Goal: Transaction & Acquisition: Purchase product/service

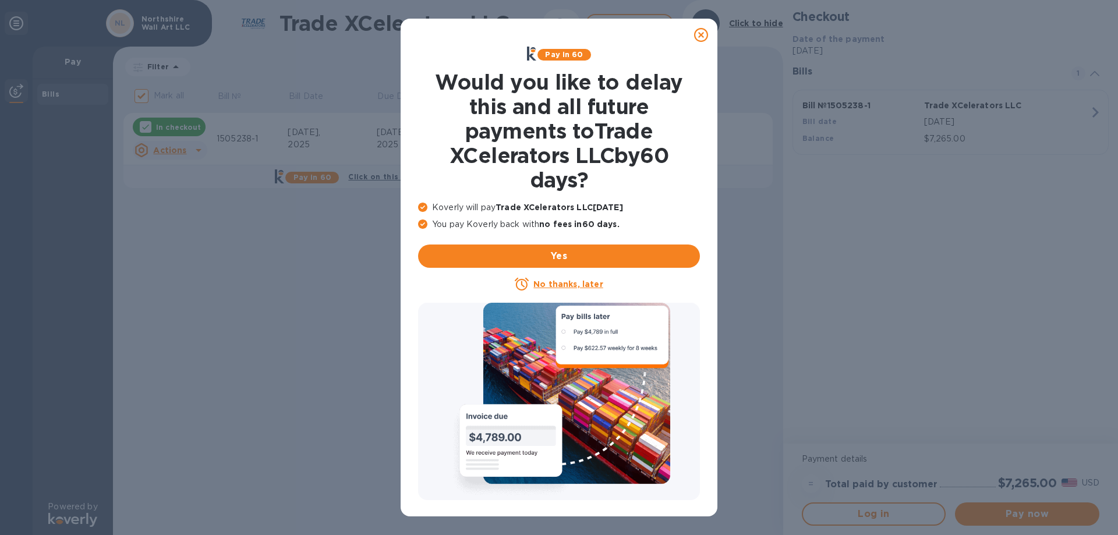
click at [699, 36] on icon at bounding box center [701, 35] width 14 height 14
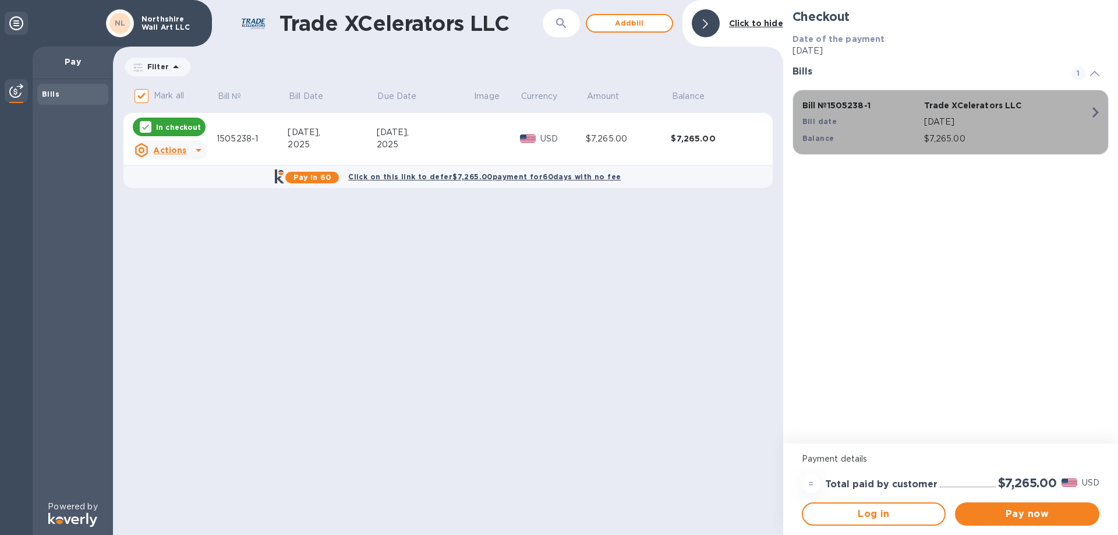
click at [1095, 103] on icon "button" at bounding box center [1095, 112] width 21 height 21
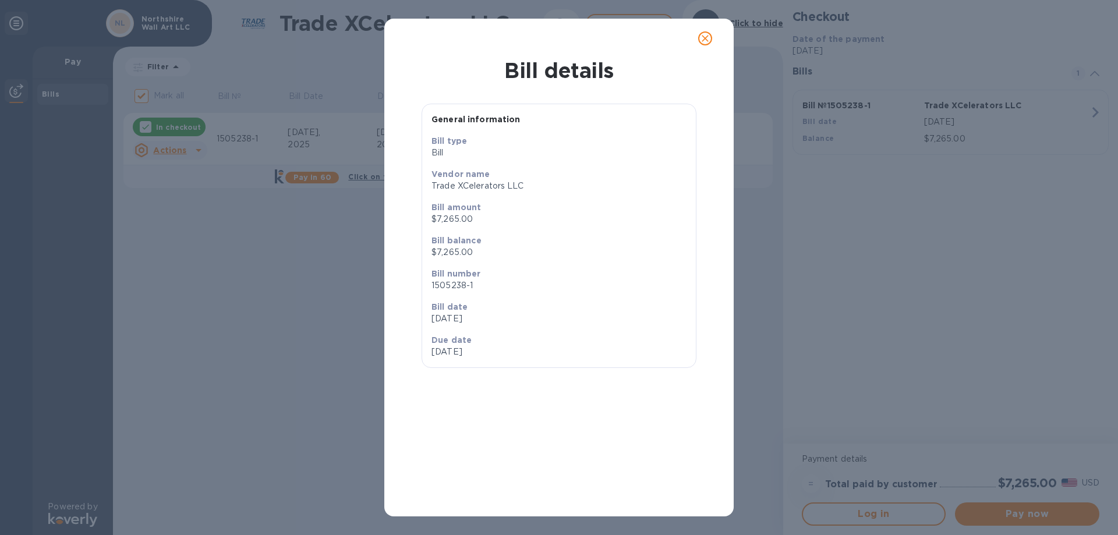
click at [700, 33] on icon "close" at bounding box center [705, 39] width 12 height 12
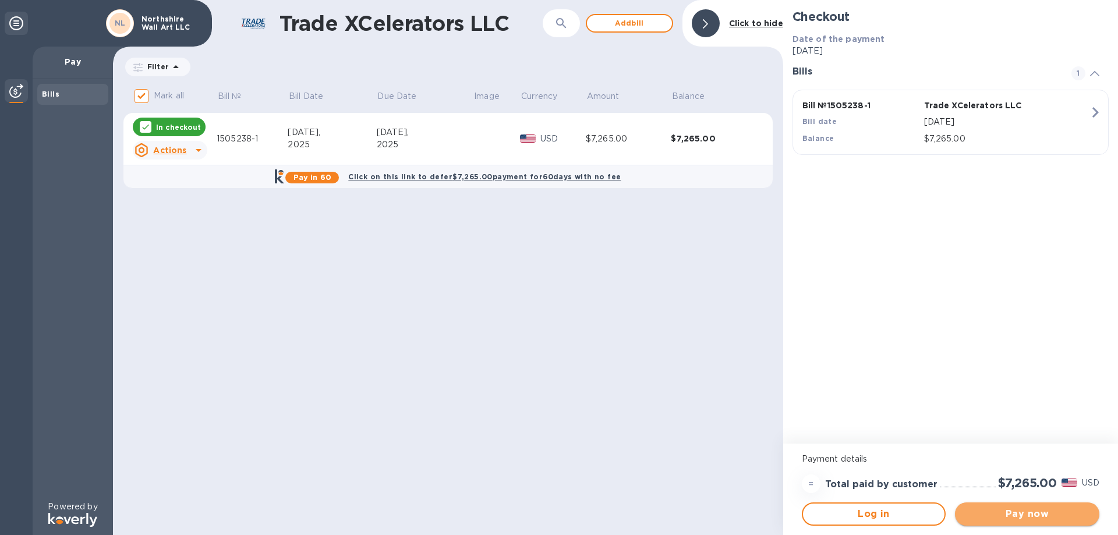
click at [1020, 515] on span "Pay now" at bounding box center [1027, 514] width 126 height 14
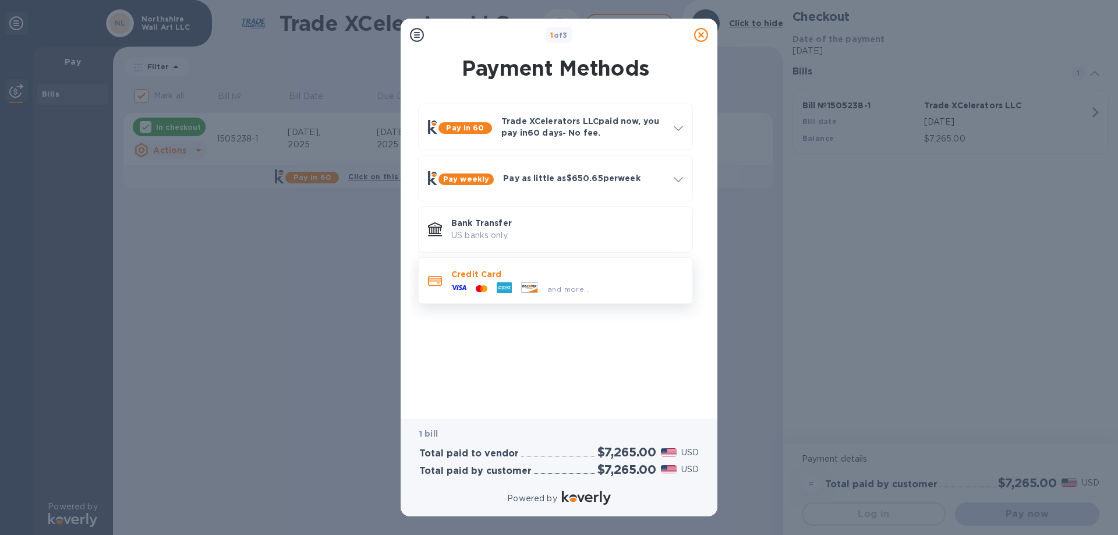
click at [586, 285] on span "and more..." at bounding box center [568, 289] width 42 height 9
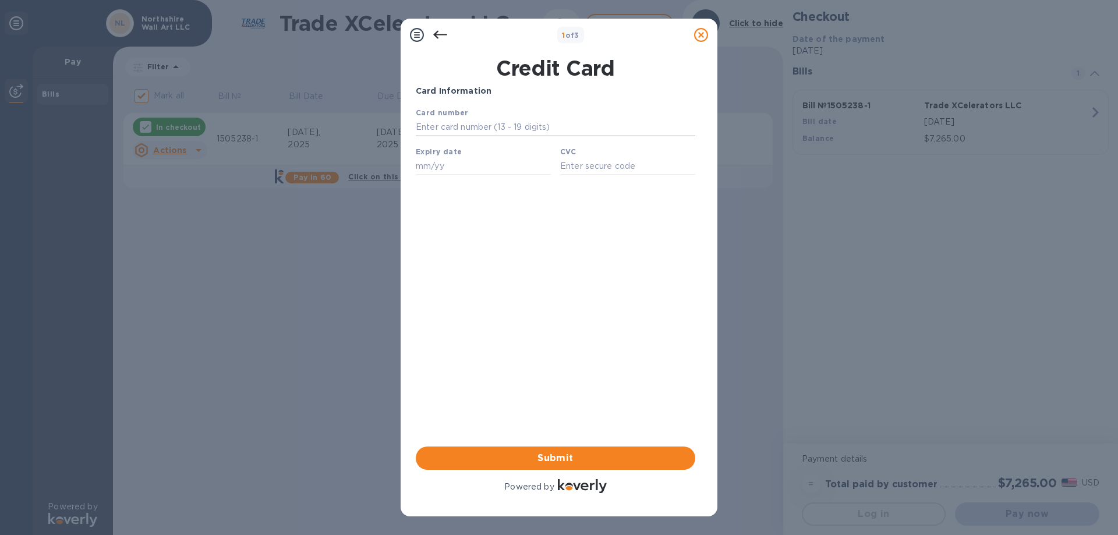
click at [526, 129] on input "text" at bounding box center [555, 127] width 279 height 17
paste input "[CREDIT_CARD_NUMBER]"
type input "[CREDIT_CARD_NUMBER]"
click at [431, 165] on input "text" at bounding box center [483, 165] width 135 height 17
paste input "09/29"
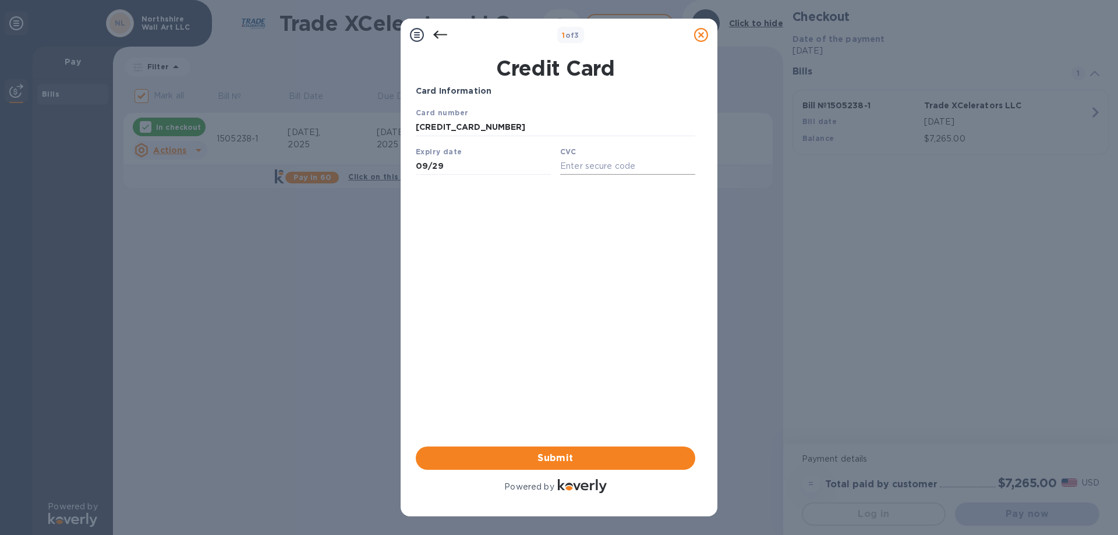
type input "09/29"
click at [590, 172] on input "text" at bounding box center [627, 165] width 135 height 17
paste input "254"
type input "254"
click at [548, 218] on div "Card Information Your browser does not support iframes Submit Powered by" at bounding box center [555, 290] width 279 height 410
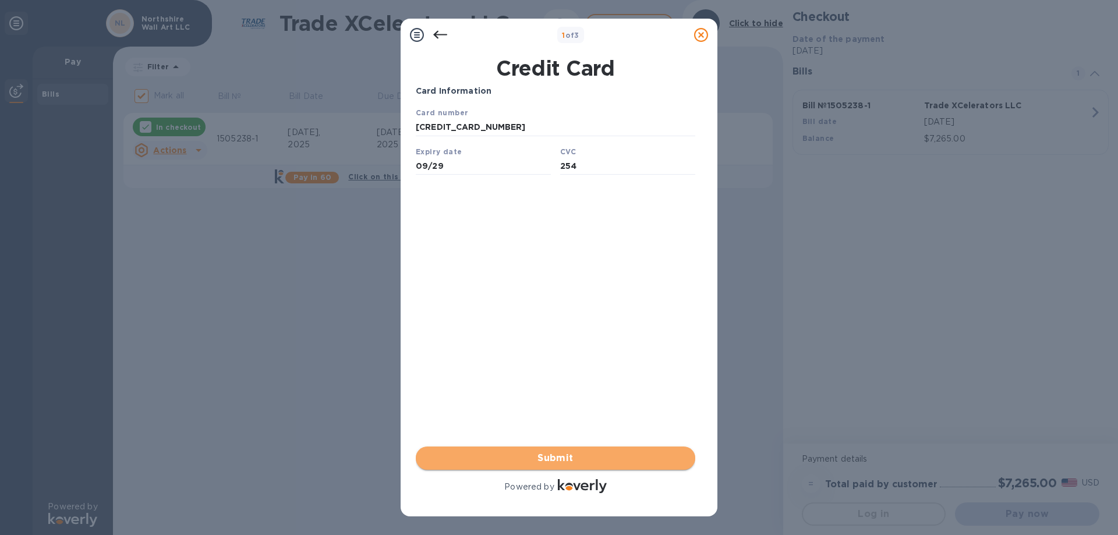
click at [550, 460] on span "Submit" at bounding box center [555, 458] width 261 height 14
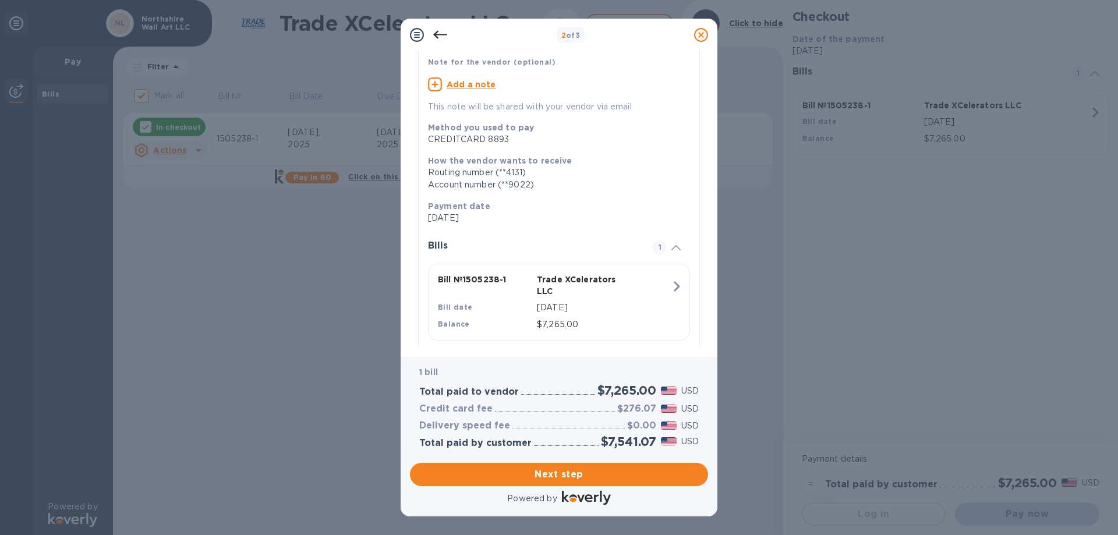
scroll to position [102, 0]
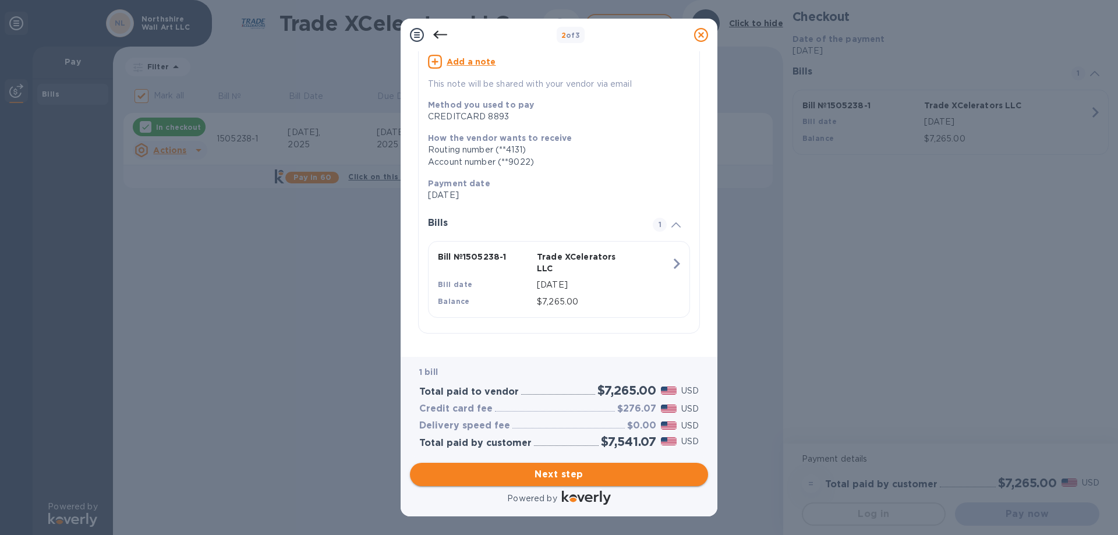
click at [562, 473] on span "Next step" at bounding box center [558, 474] width 279 height 14
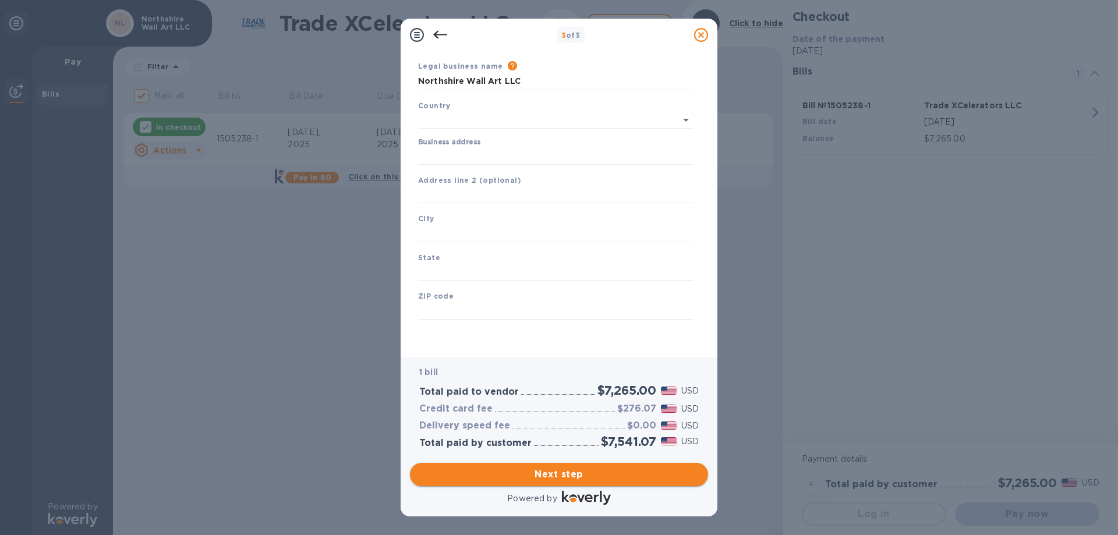
scroll to position [37, 0]
click at [564, 122] on input "text" at bounding box center [539, 120] width 242 height 17
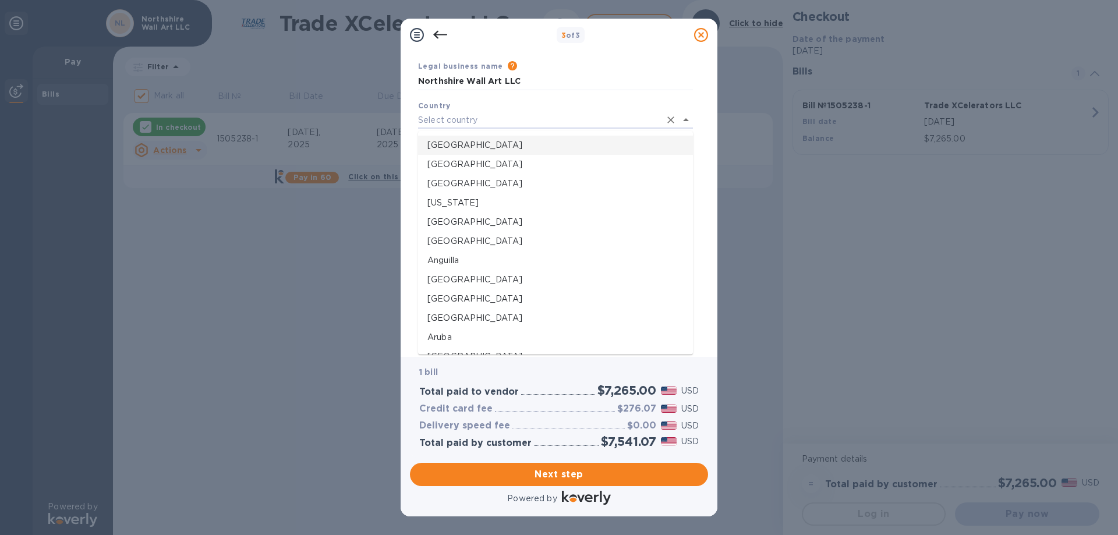
click at [529, 145] on p "[GEOGRAPHIC_DATA]" at bounding box center [555, 145] width 256 height 12
type input "[GEOGRAPHIC_DATA]"
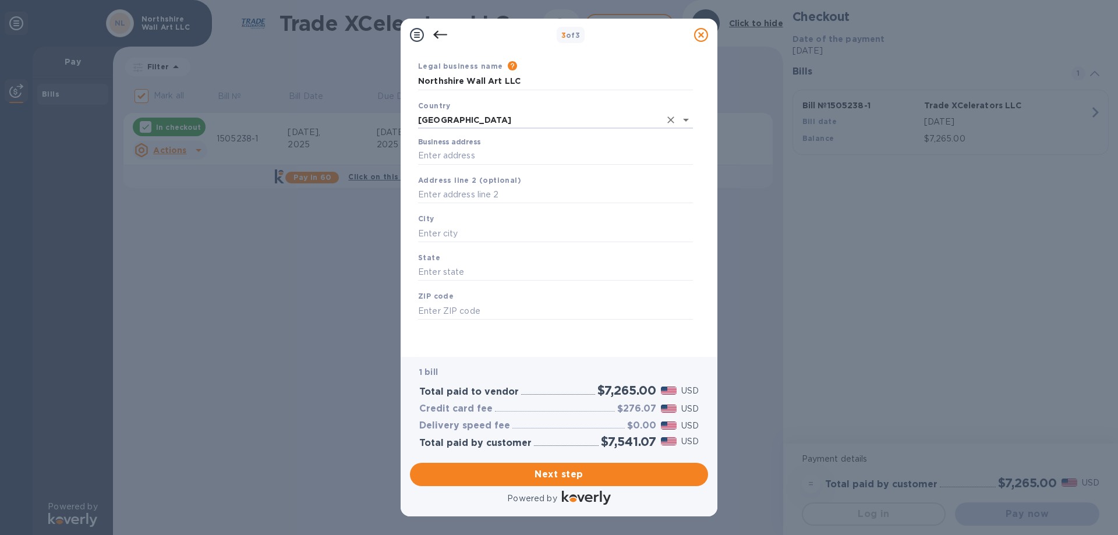
scroll to position [34, 0]
click at [536, 149] on input "Business address" at bounding box center [555, 155] width 275 height 17
click at [520, 157] on input "[STREET_ADDRESS][PERSON_NAME]" at bounding box center [555, 155] width 275 height 17
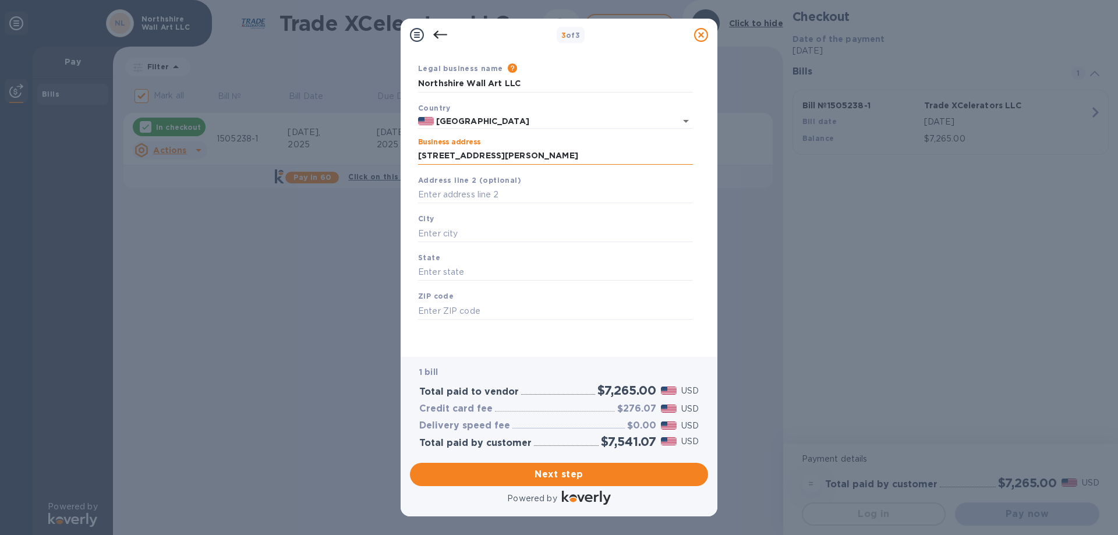
click at [520, 157] on input "[STREET_ADDRESS][PERSON_NAME]" at bounding box center [555, 155] width 275 height 17
click at [511, 153] on input "[STREET_ADDRESS][PERSON_NAME]" at bounding box center [555, 155] width 275 height 17
click at [535, 155] on input "[STREET_ADDRESS][PERSON_NAME]" at bounding box center [555, 155] width 275 height 17
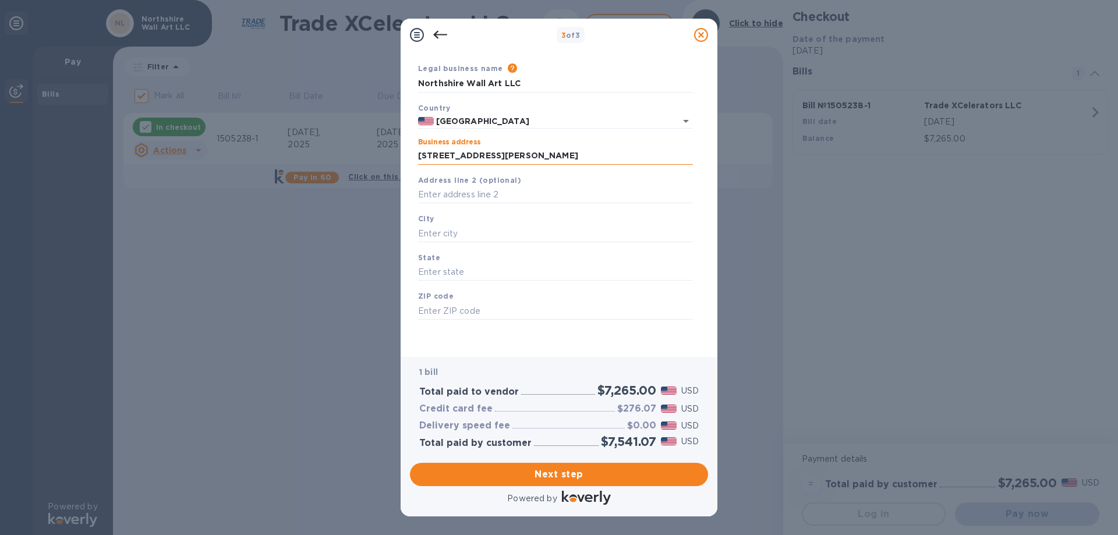
click at [535, 155] on input "[STREET_ADDRESS][PERSON_NAME]" at bounding box center [555, 155] width 275 height 17
type input "[STREET_ADDRESS]"
type input "Orlando"
type input "FL"
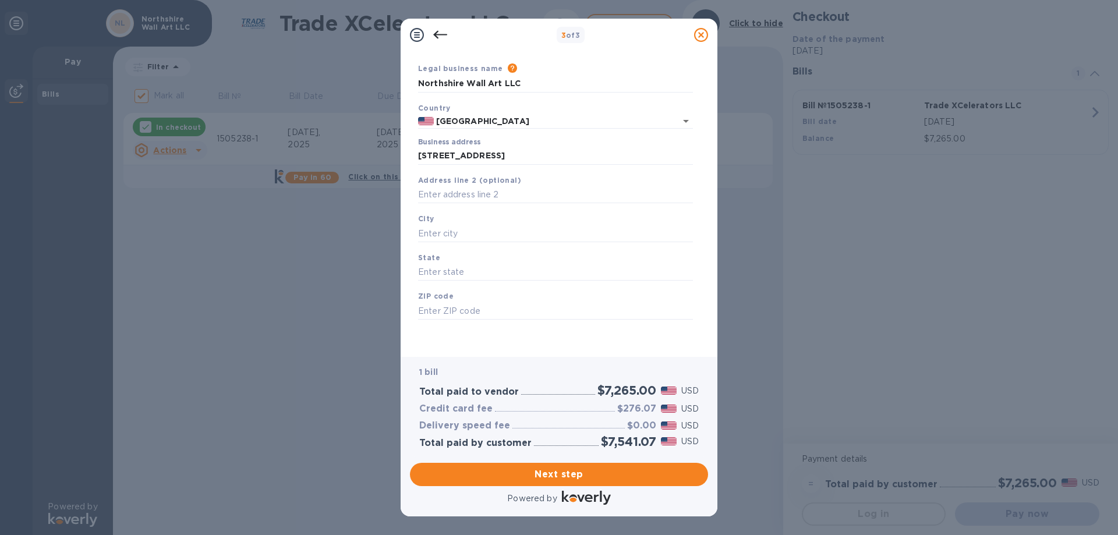
type input "32805"
click at [565, 469] on span "Next step" at bounding box center [558, 474] width 279 height 14
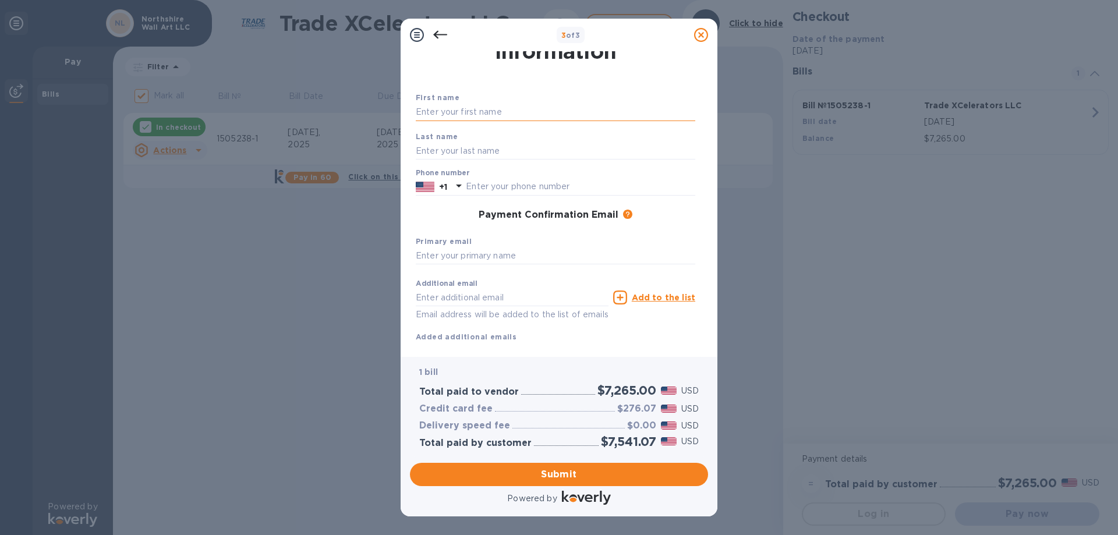
click at [506, 111] on input "text" at bounding box center [555, 112] width 279 height 17
type input "Volkan"
type input "Basar"
type input "9178658930"
type input "[EMAIL_ADDRESS][DOMAIN_NAME]"
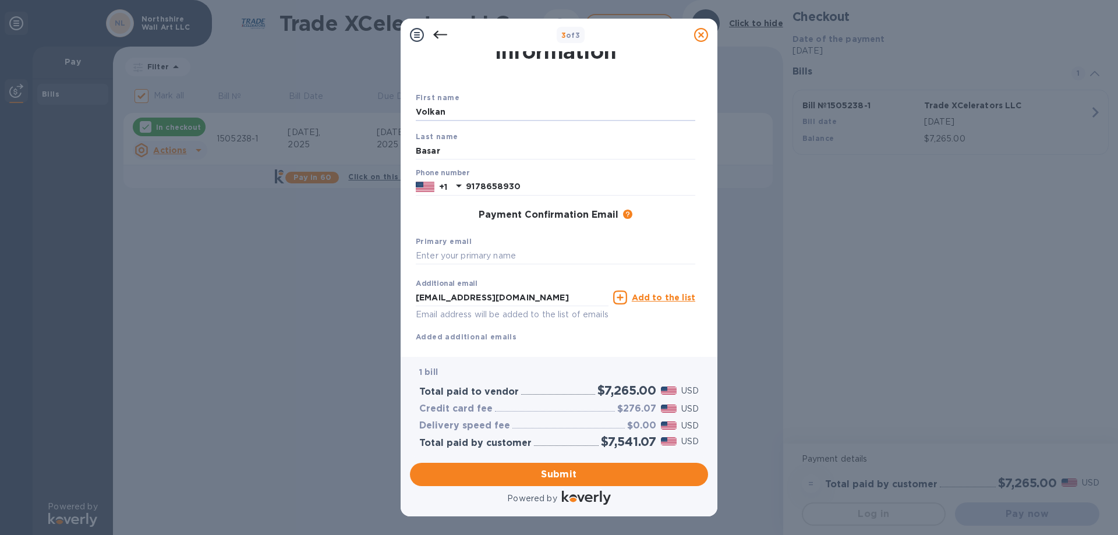
scroll to position [62, 0]
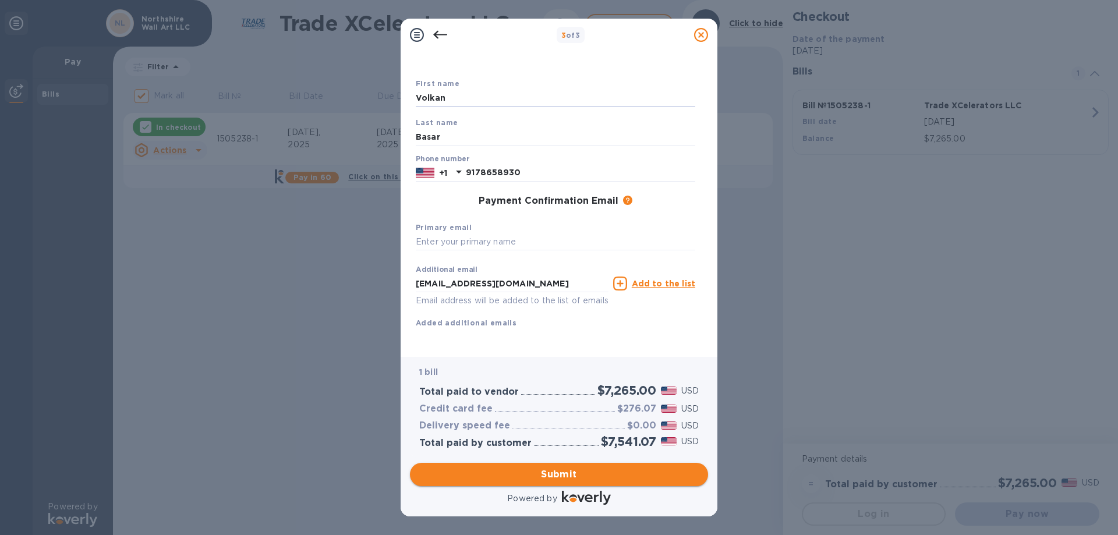
click at [596, 474] on span "Submit" at bounding box center [558, 474] width 279 height 14
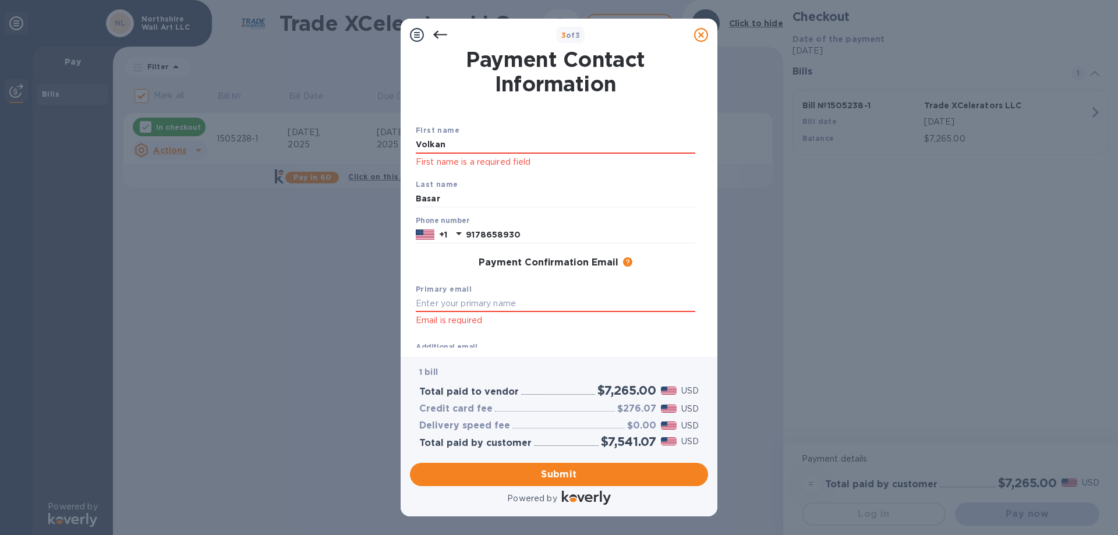
scroll to position [0, 0]
click at [514, 140] on input "Volkan" at bounding box center [555, 146] width 279 height 17
type input "umit"
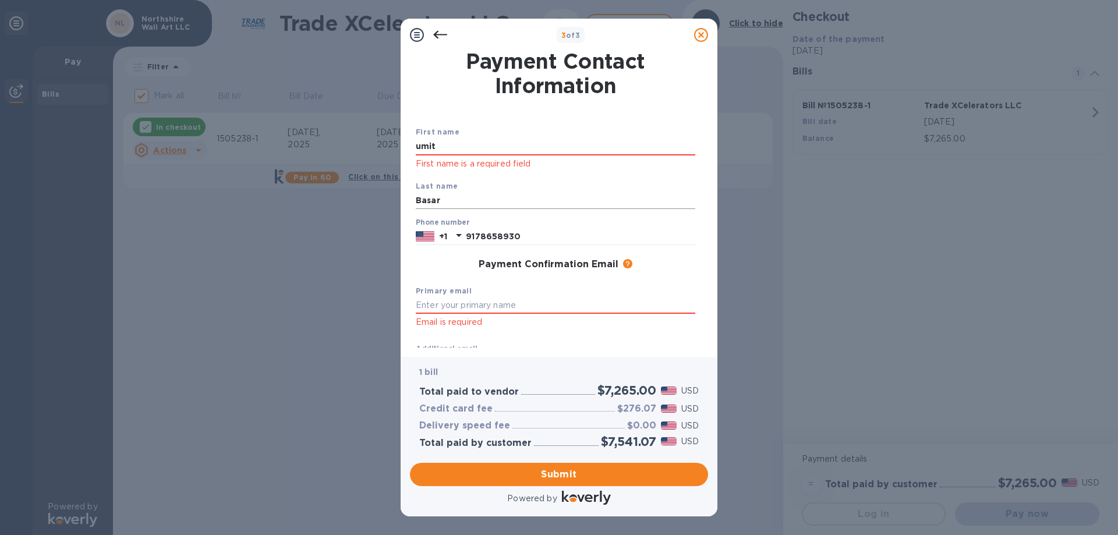
click at [456, 192] on input "Basar" at bounding box center [555, 200] width 279 height 17
type input "caliskan"
click at [522, 234] on input "9178658930" at bounding box center [580, 236] width 229 height 17
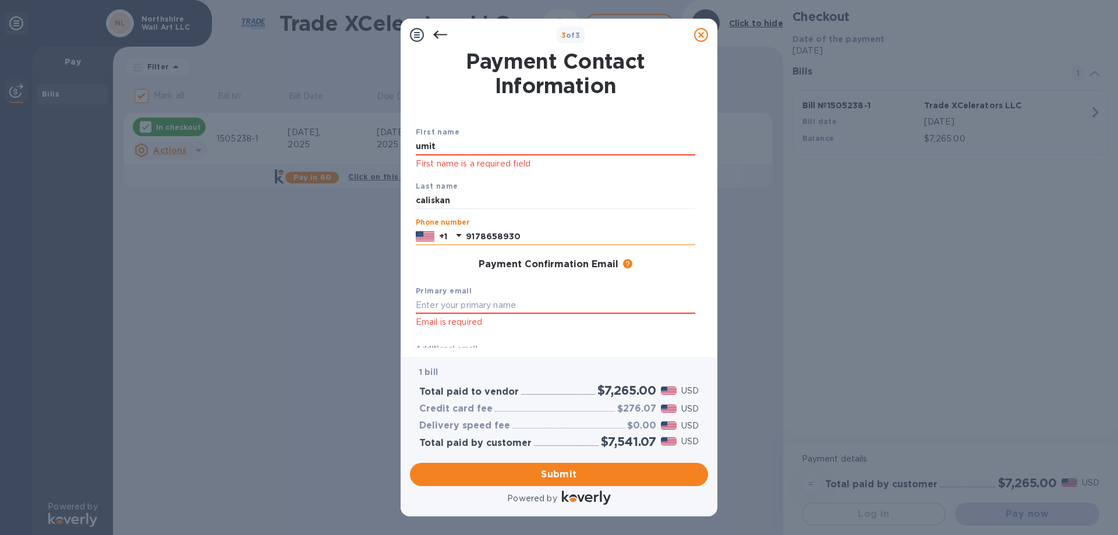
click at [522, 234] on input "9178658930" at bounding box center [580, 236] width 229 height 17
type input "2184003477"
click at [470, 306] on input "text" at bounding box center [555, 305] width 279 height 17
click at [444, 301] on input "text" at bounding box center [555, 305] width 279 height 17
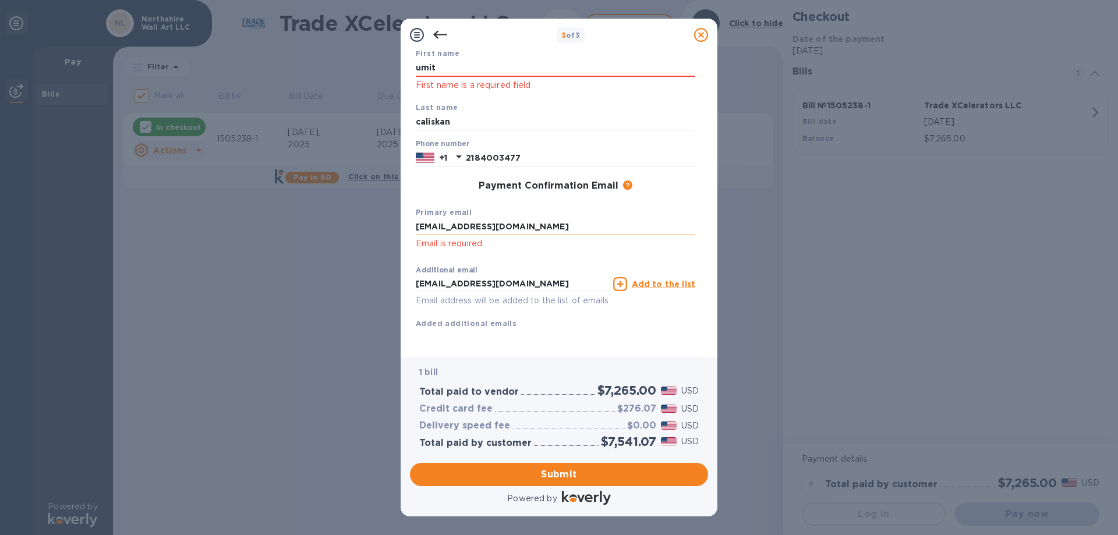
scroll to position [93, 0]
type input "[EMAIL_ADDRESS][DOMAIN_NAME]"
click at [543, 474] on span "Submit" at bounding box center [558, 474] width 279 height 14
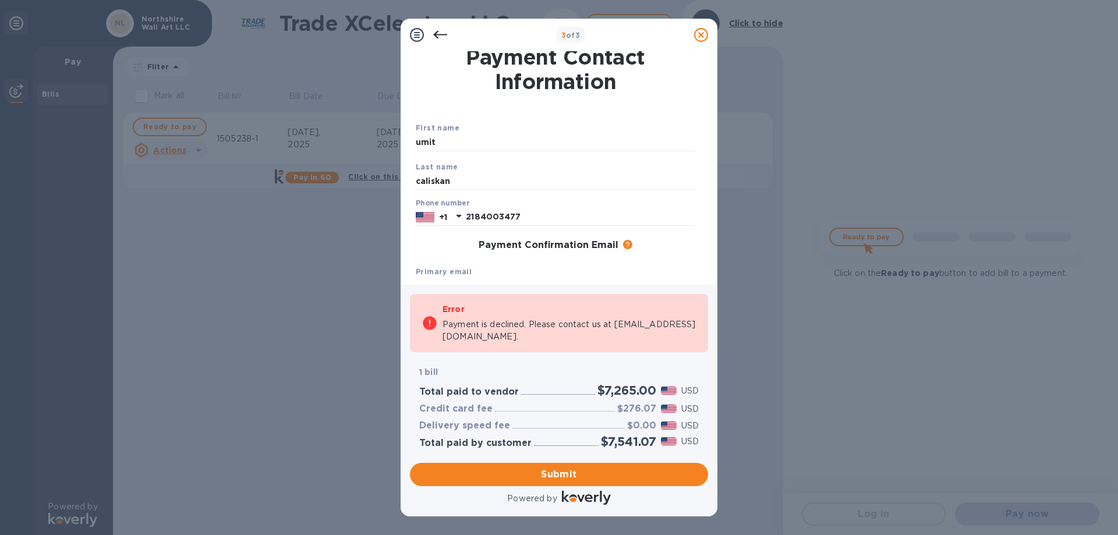
scroll to position [0, 0]
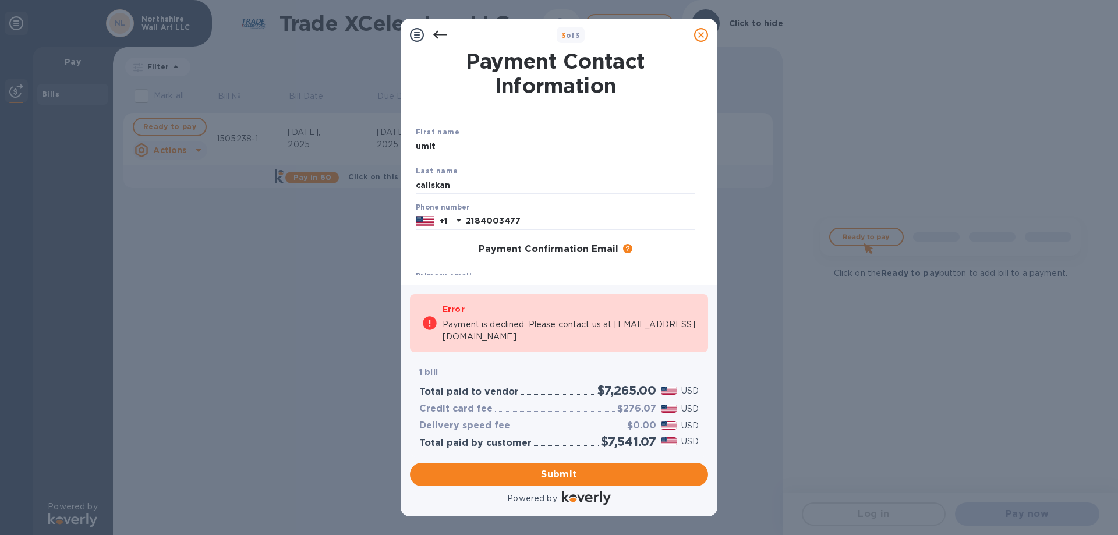
click at [439, 33] on icon at bounding box center [440, 35] width 14 height 14
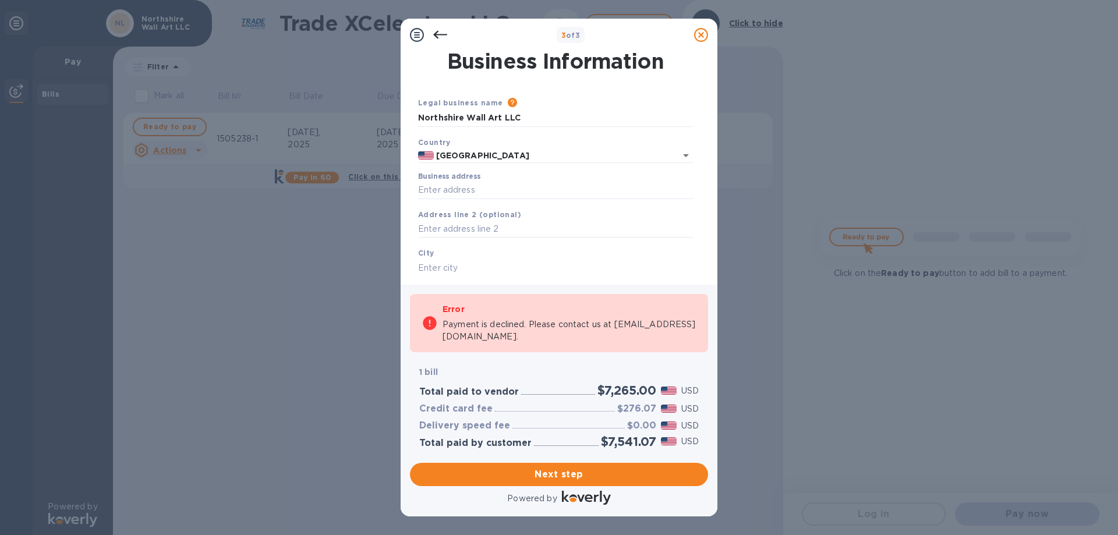
click at [439, 33] on icon at bounding box center [440, 35] width 14 height 14
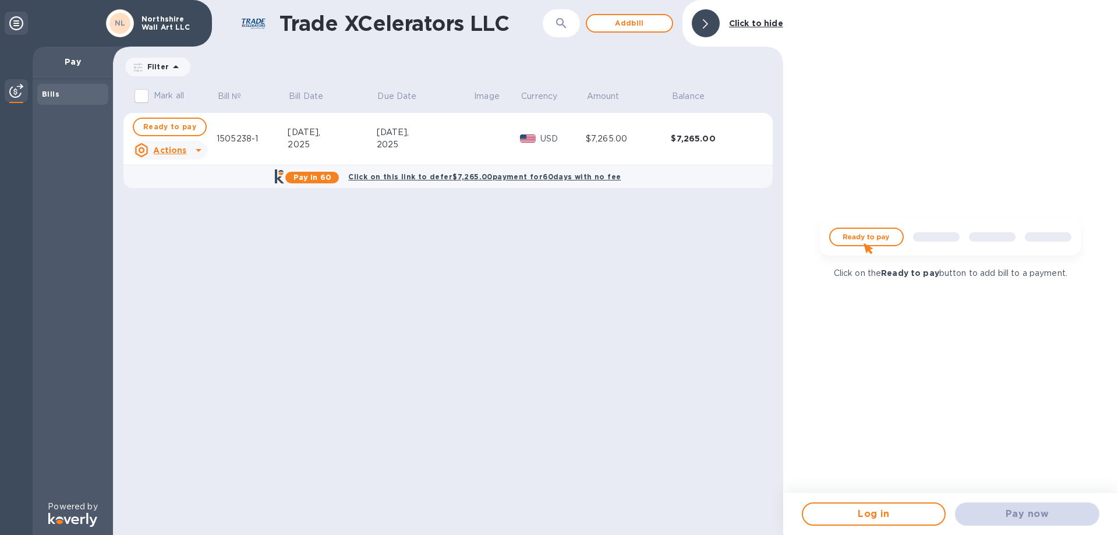
click at [332, 134] on div "[DATE]," at bounding box center [332, 132] width 88 height 12
click at [171, 130] on span "Ready to pay" at bounding box center [169, 127] width 53 height 14
checkbox input "true"
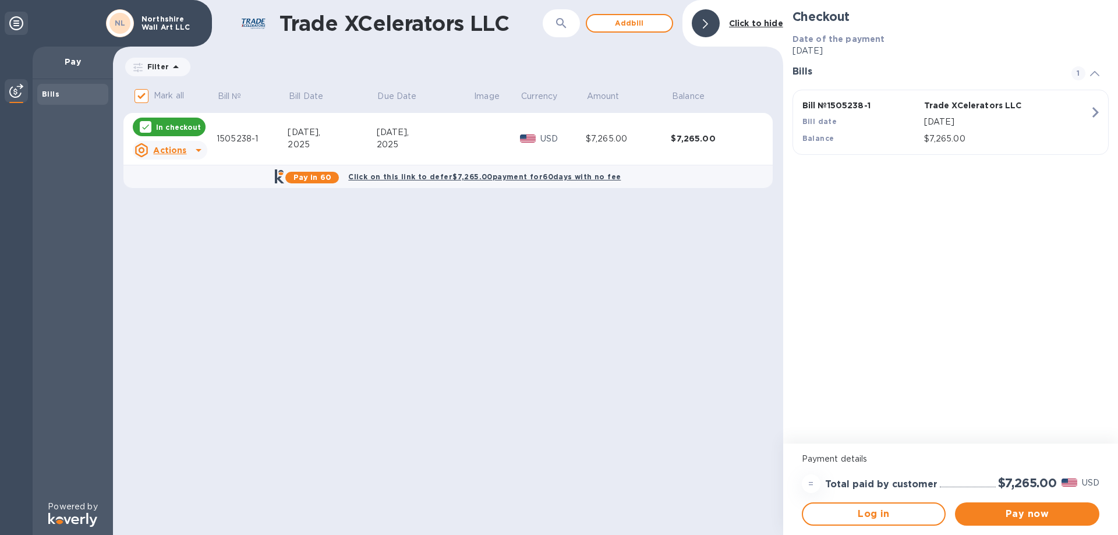
click at [176, 151] on u "Actions" at bounding box center [169, 150] width 33 height 9
click at [190, 226] on b "Delete" at bounding box center [179, 225] width 29 height 9
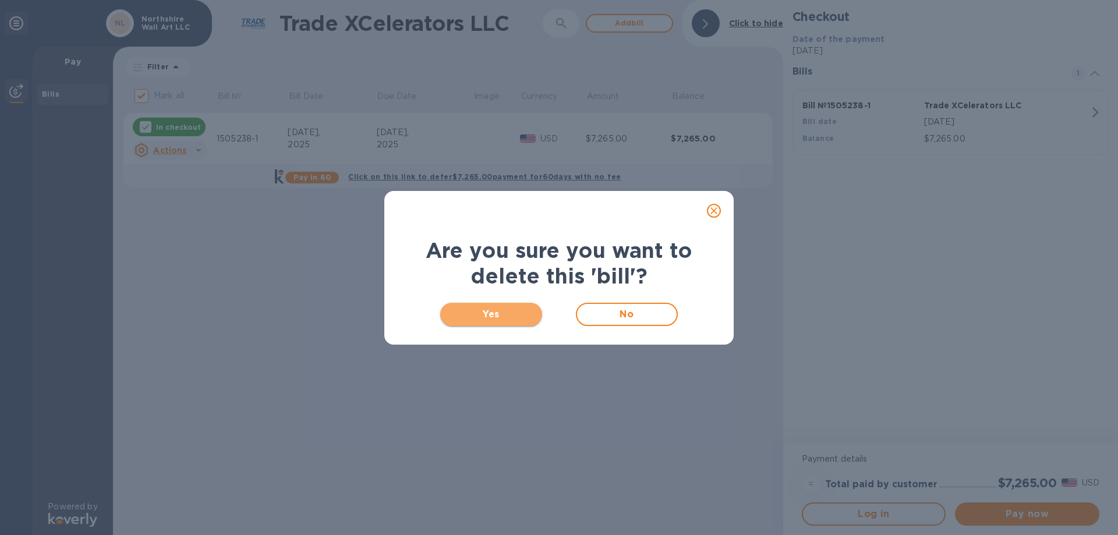
click at [500, 325] on button "Yes" at bounding box center [491, 314] width 102 height 23
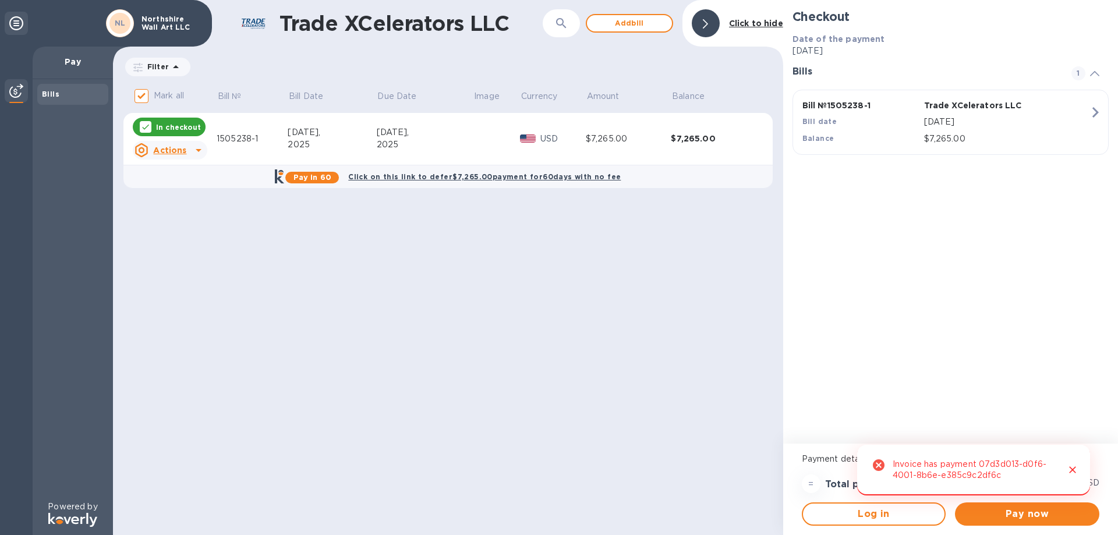
click at [1076, 469] on icon "Close" at bounding box center [1073, 470] width 12 height 12
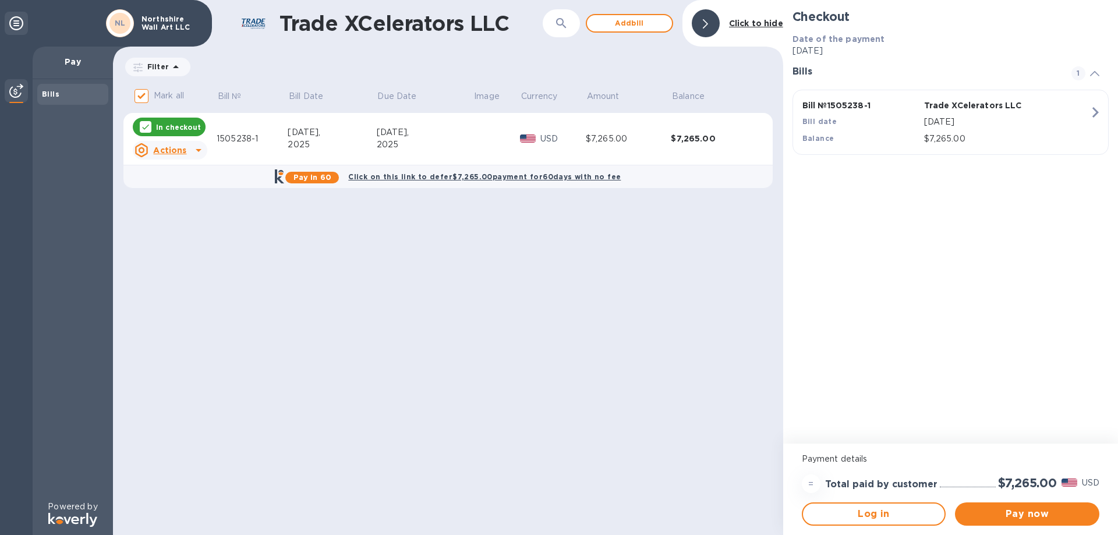
click at [182, 147] on u "Actions" at bounding box center [169, 150] width 33 height 9
click at [180, 228] on b "Delete" at bounding box center [179, 225] width 29 height 9
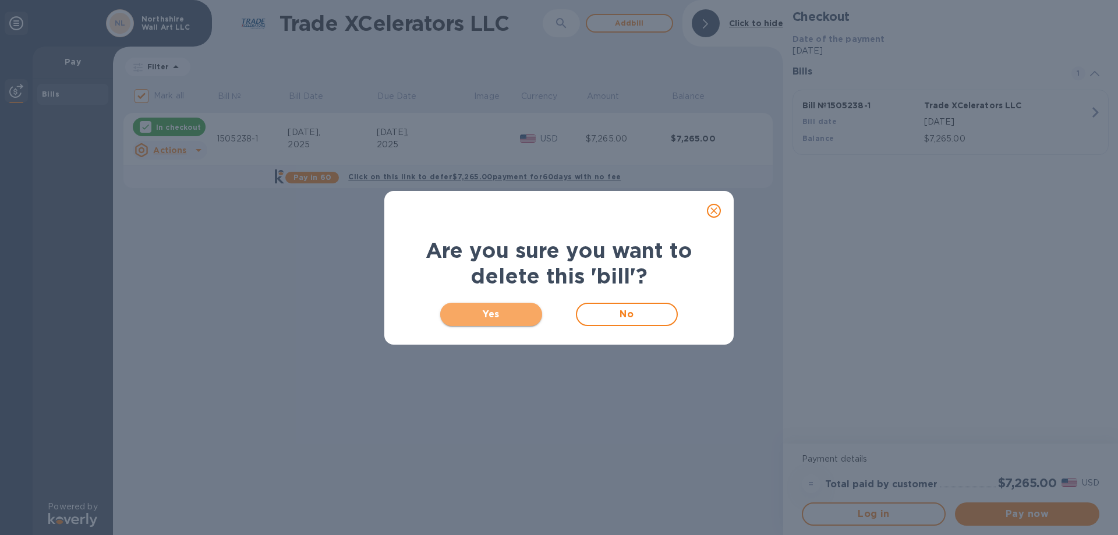
click at [476, 312] on span "Yes" at bounding box center [490, 314] width 83 height 14
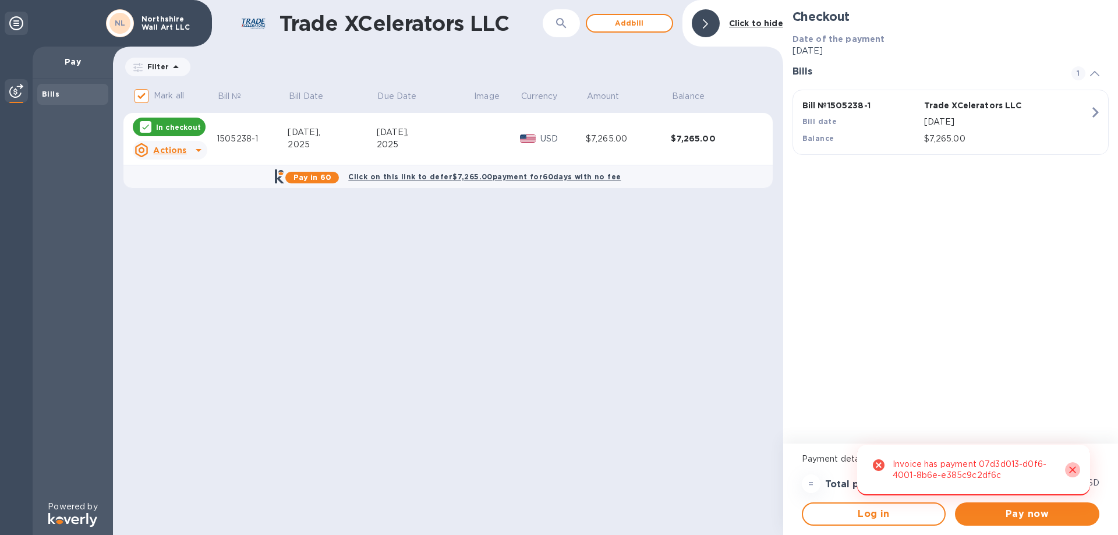
click at [1074, 472] on icon "Close" at bounding box center [1072, 470] width 7 height 7
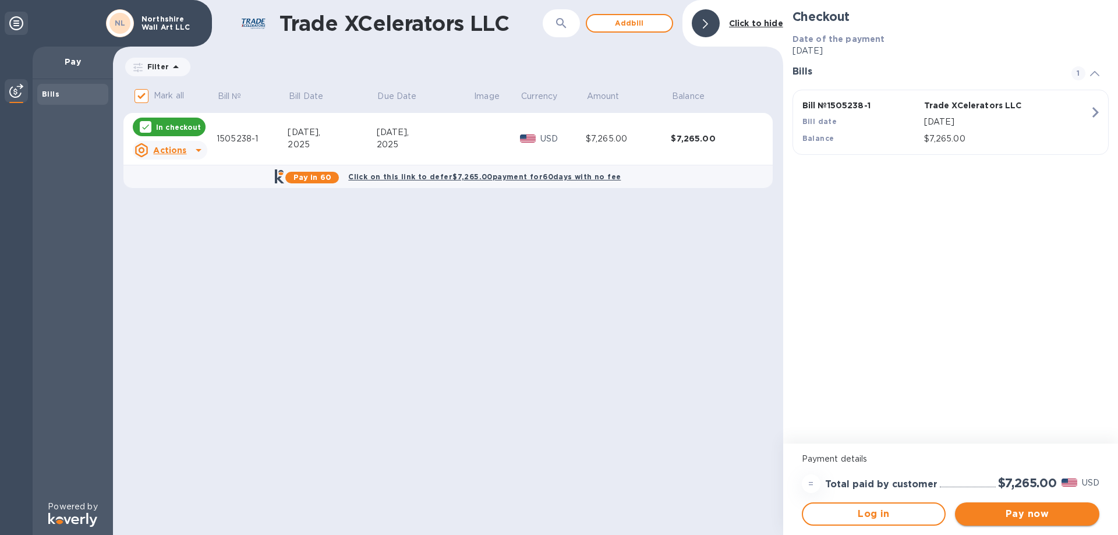
click at [1029, 515] on span "Pay now" at bounding box center [1027, 514] width 126 height 14
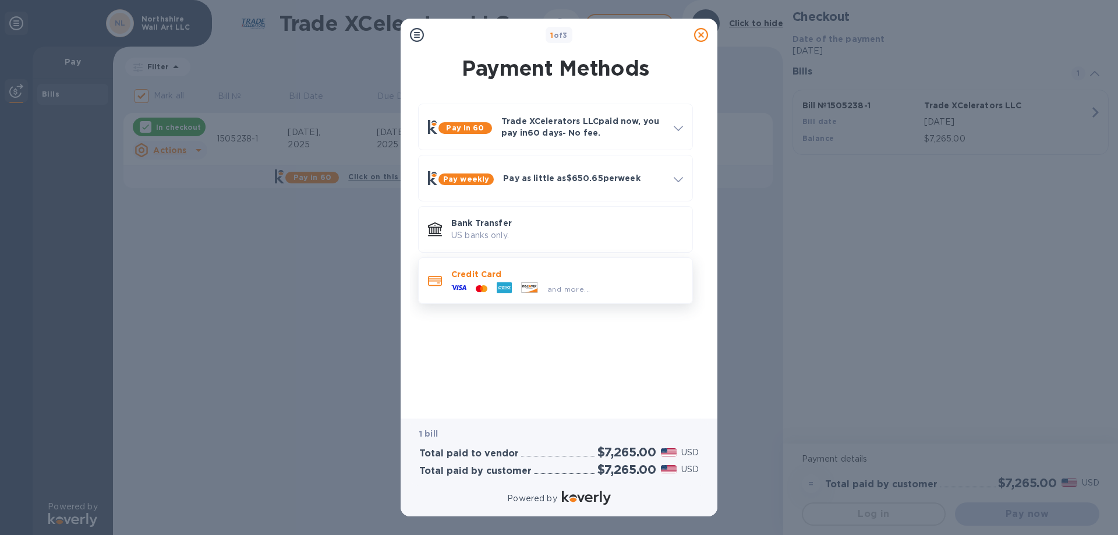
click at [500, 273] on p "Credit Card" at bounding box center [567, 274] width 232 height 12
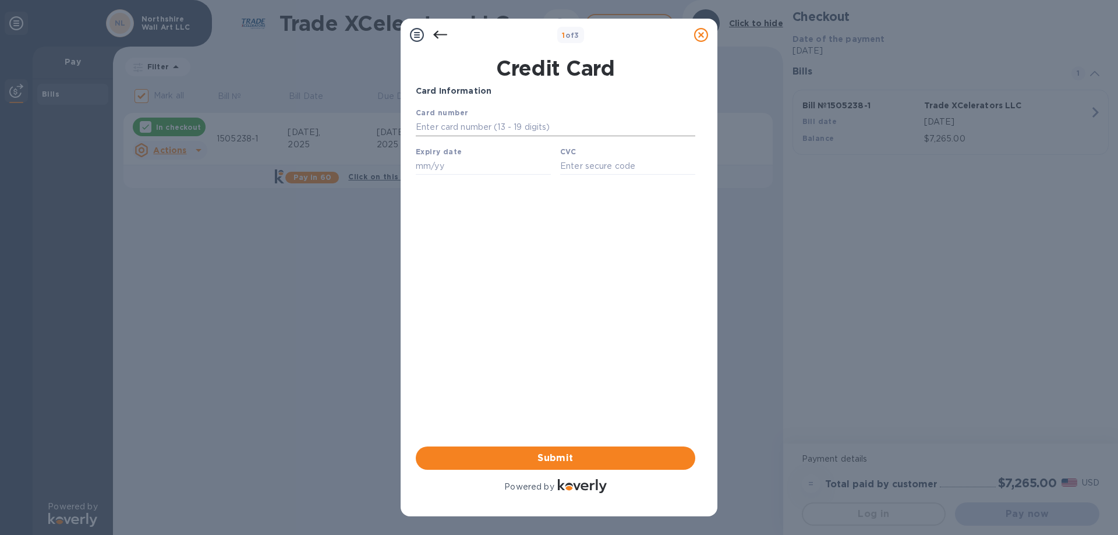
click at [464, 125] on input "text" at bounding box center [555, 127] width 279 height 17
paste input "[CREDIT_CARD_NUMBER]"
type input "[CREDIT_CARD_NUMBER]"
click at [435, 162] on input "text" at bounding box center [483, 165] width 135 height 17
paste input "09/29"
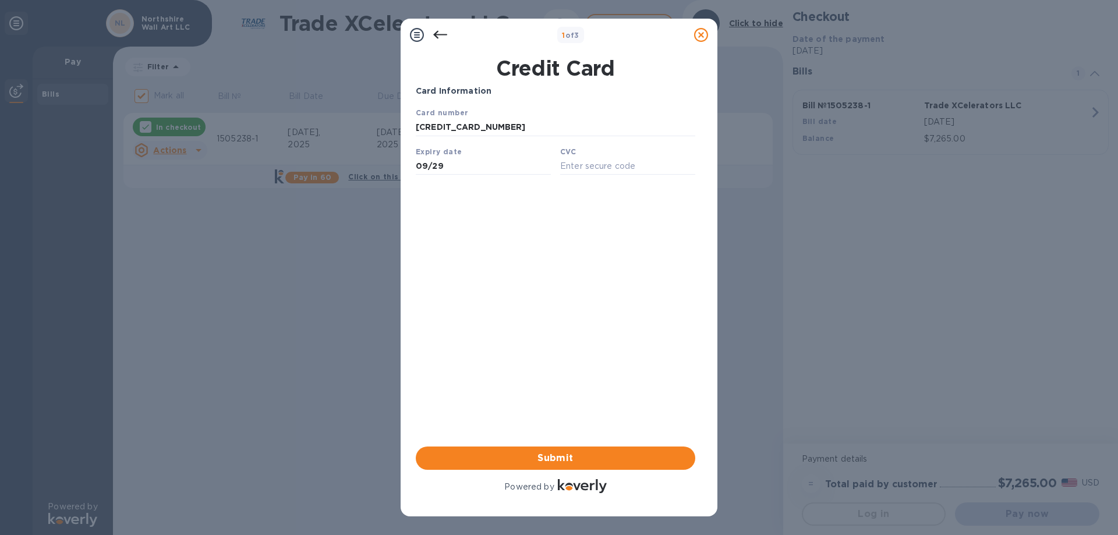
type input "09/29"
click at [583, 171] on input "text" at bounding box center [627, 165] width 135 height 17
paste input "254"
type input "254"
click at [530, 452] on span "Submit" at bounding box center [555, 458] width 261 height 14
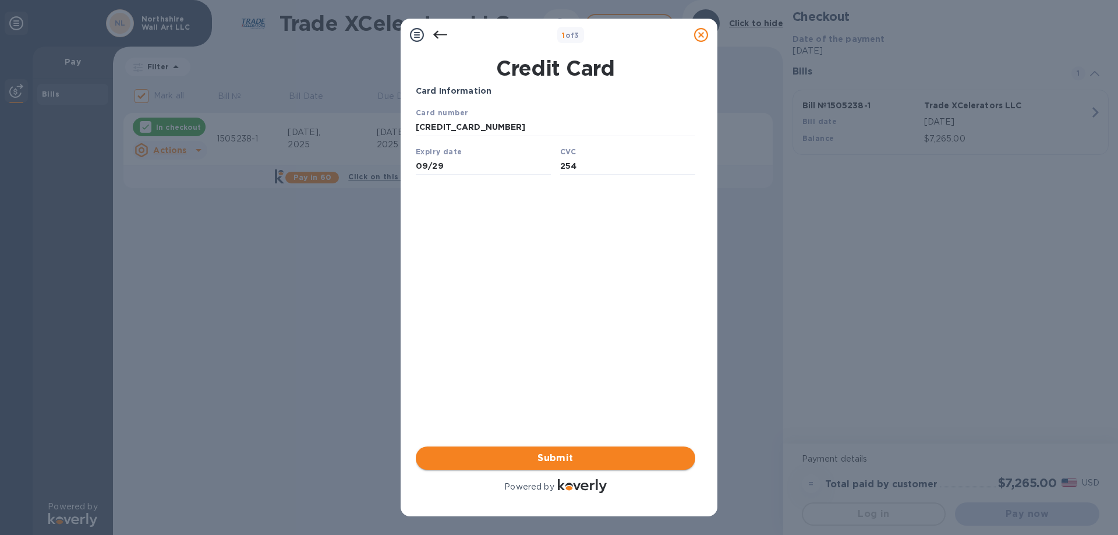
click at [543, 455] on span "Submit" at bounding box center [555, 458] width 261 height 14
click at [558, 453] on span "Submit" at bounding box center [555, 458] width 261 height 14
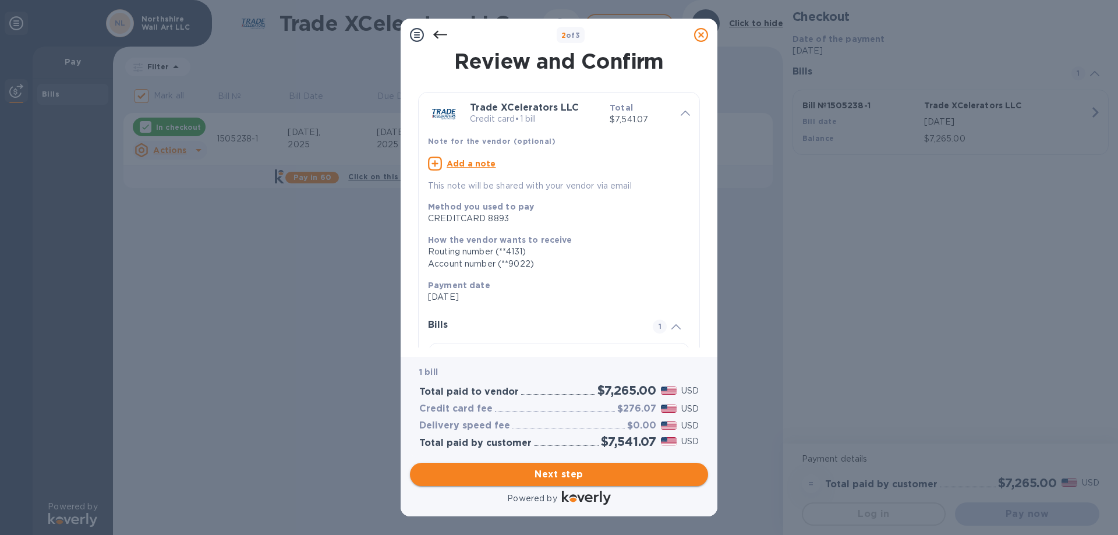
click at [555, 473] on span "Next step" at bounding box center [558, 474] width 279 height 14
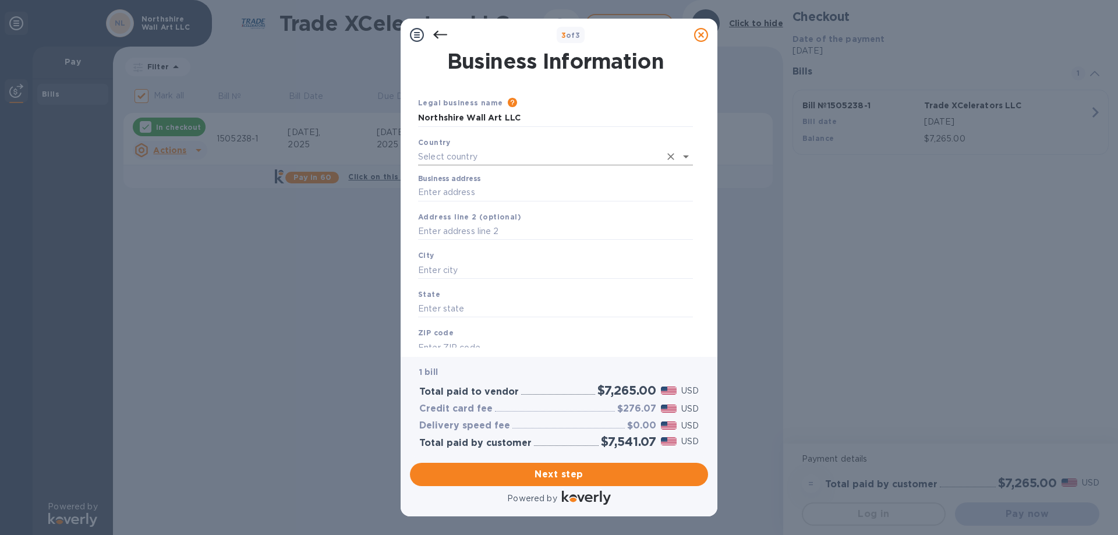
click at [558, 162] on input "text" at bounding box center [539, 156] width 242 height 17
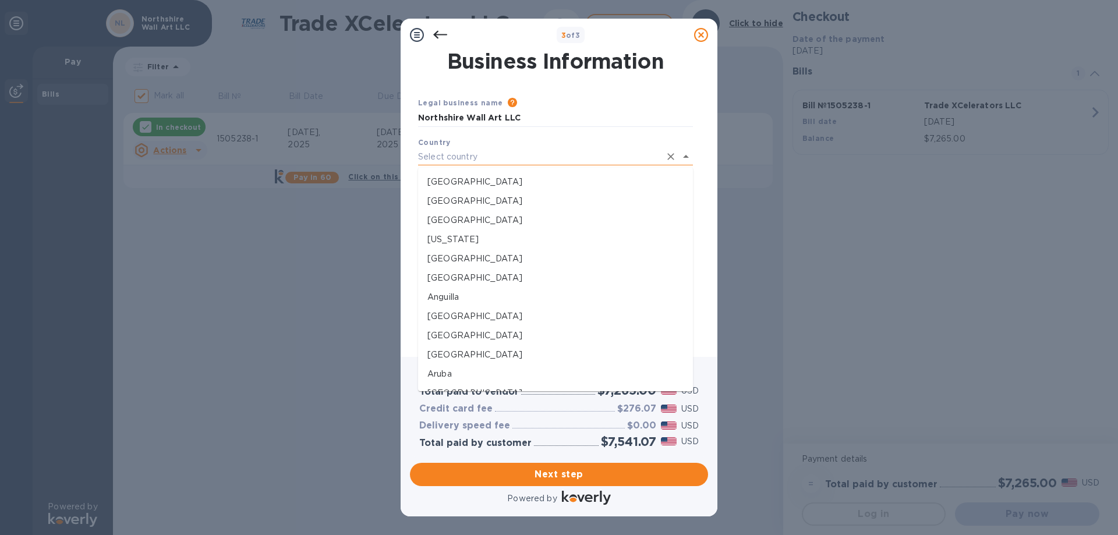
type input "[GEOGRAPHIC_DATA]"
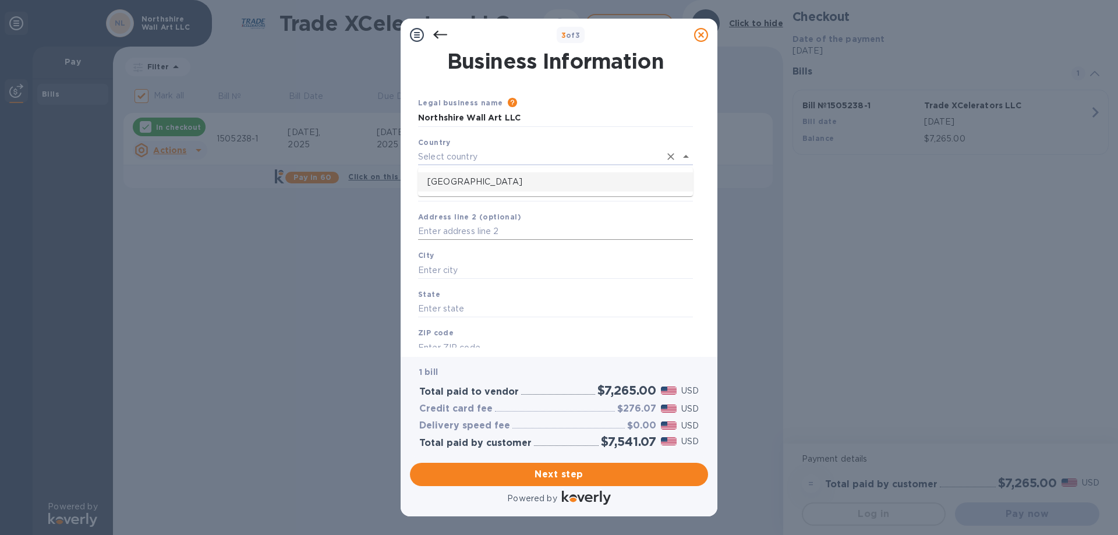
click at [485, 229] on input "text" at bounding box center [555, 231] width 275 height 17
click at [486, 190] on input "Business address" at bounding box center [555, 192] width 275 height 17
type input "[STREET_ADDRESS]"
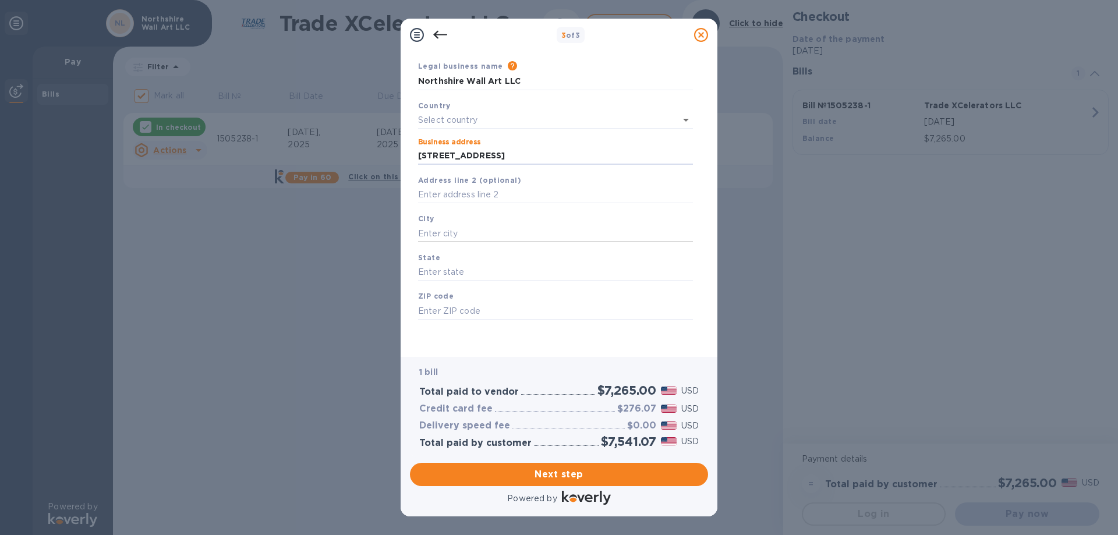
click at [470, 235] on input "text" at bounding box center [555, 233] width 275 height 17
click at [531, 154] on input "[STREET_ADDRESS]" at bounding box center [555, 155] width 275 height 17
click at [473, 233] on input "text" at bounding box center [555, 233] width 275 height 17
type input "Orlando"
type input "FL"
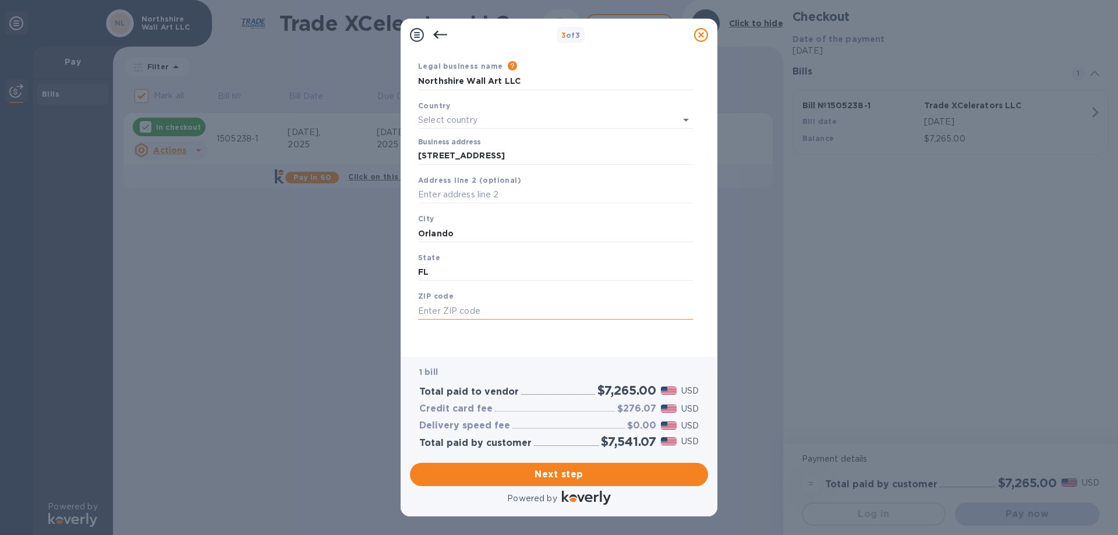
click at [446, 308] on input "text" at bounding box center [555, 310] width 275 height 17
paste input "32805"
type input "32805"
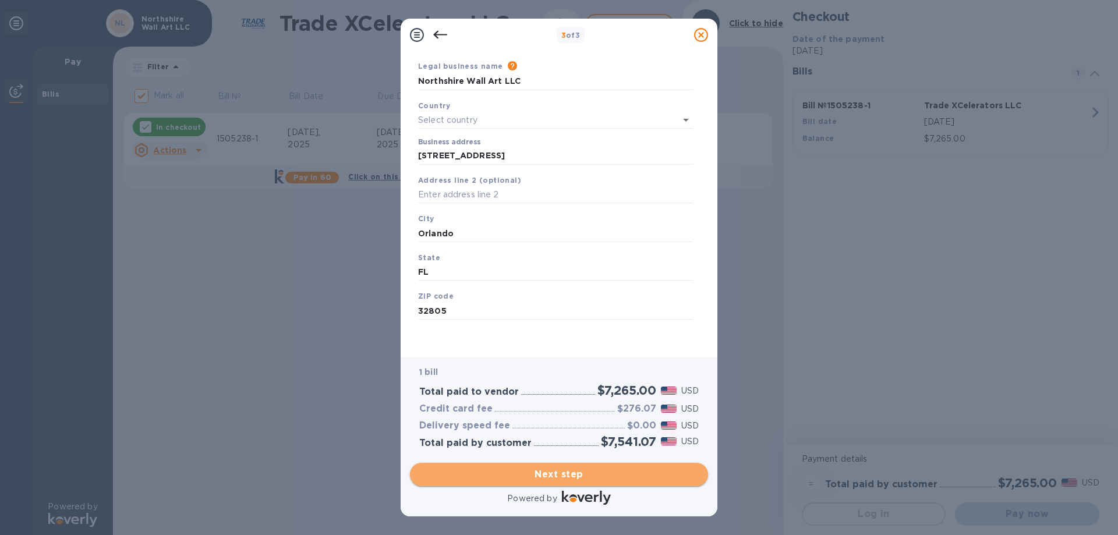
click at [532, 476] on span "Next step" at bounding box center [558, 474] width 279 height 14
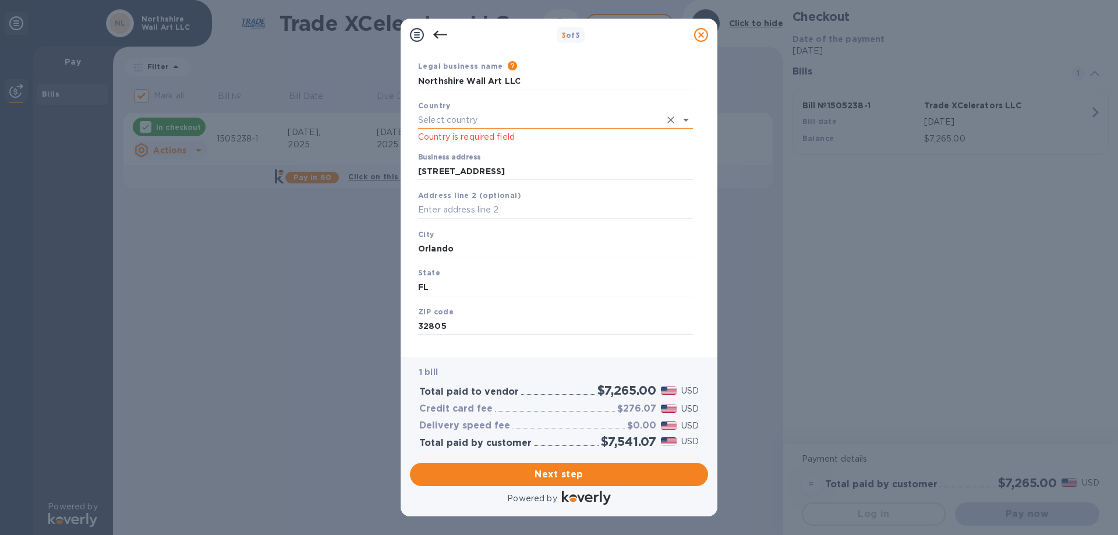
click at [507, 122] on input "text" at bounding box center [539, 120] width 242 height 17
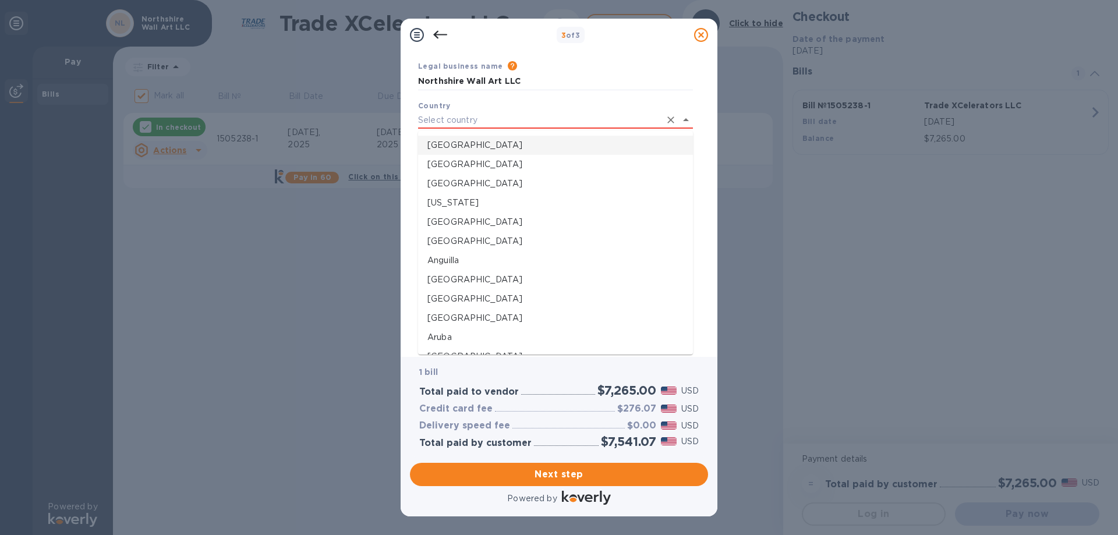
type input "[GEOGRAPHIC_DATA]"
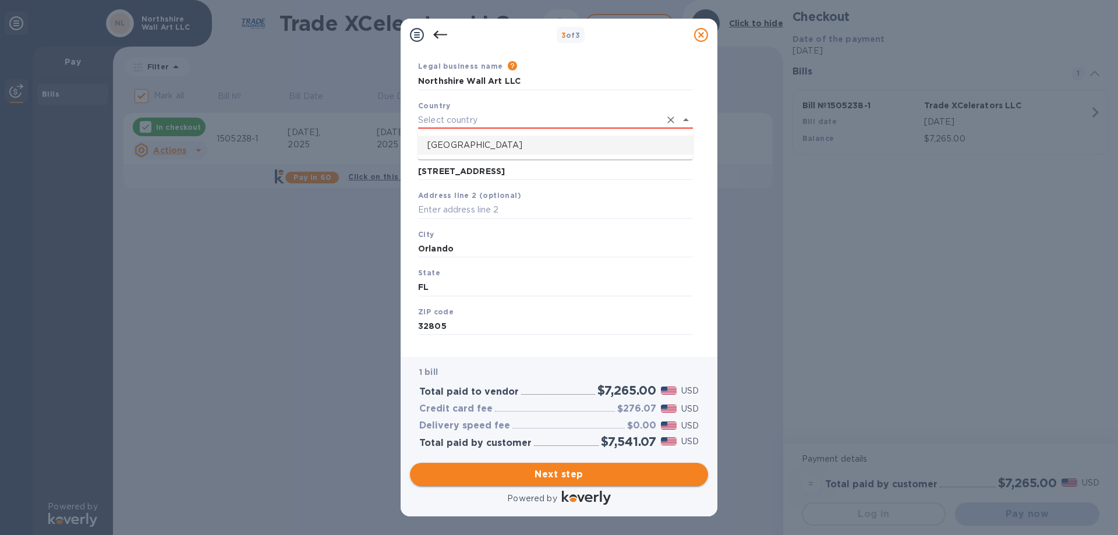
click at [573, 474] on span "Next step" at bounding box center [558, 474] width 279 height 14
click at [554, 120] on input "text" at bounding box center [539, 120] width 242 height 17
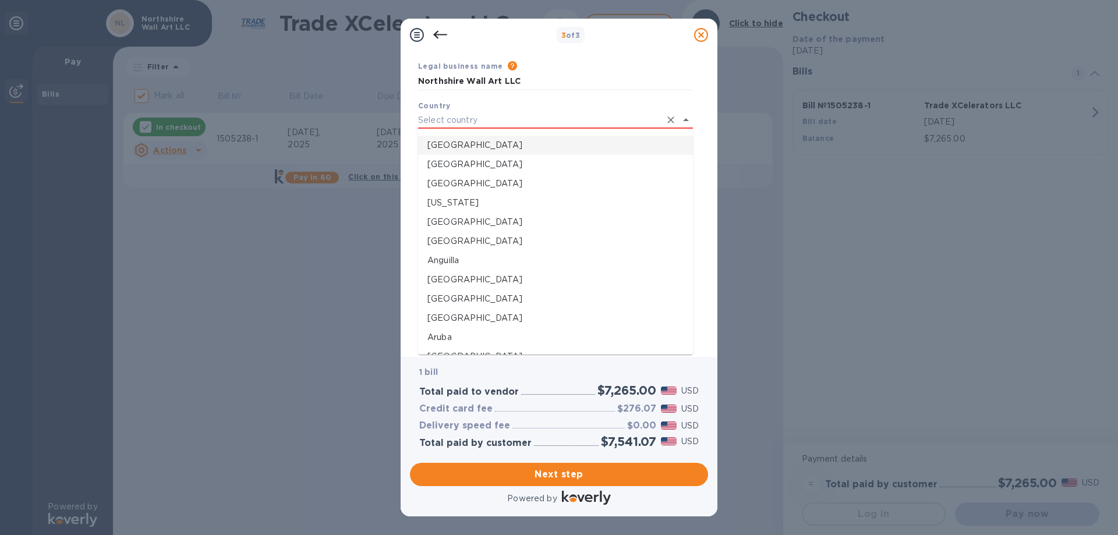
click at [446, 145] on p "[GEOGRAPHIC_DATA]" at bounding box center [555, 145] width 256 height 12
type input "[GEOGRAPHIC_DATA]"
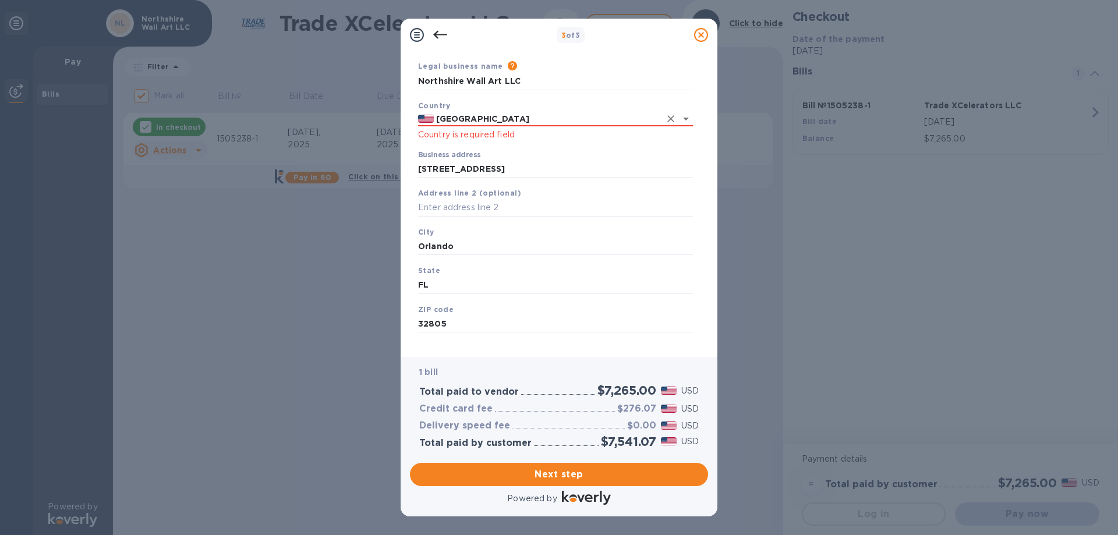
click at [335, 321] on div "3 of 3 Business Information Legal business name Please provide the legal name t…" at bounding box center [559, 267] width 1118 height 535
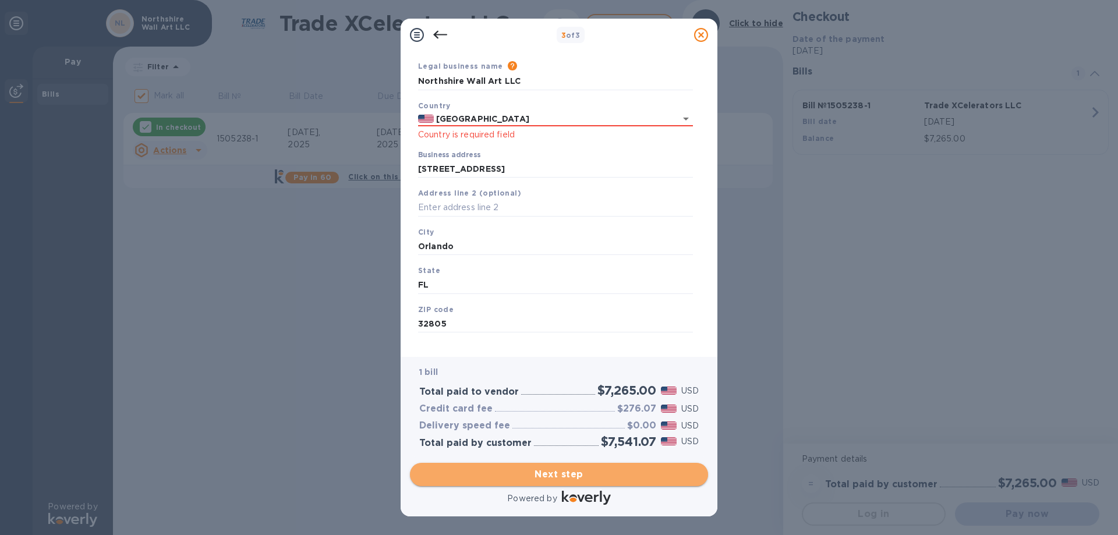
click at [526, 468] on span "Next step" at bounding box center [558, 474] width 279 height 14
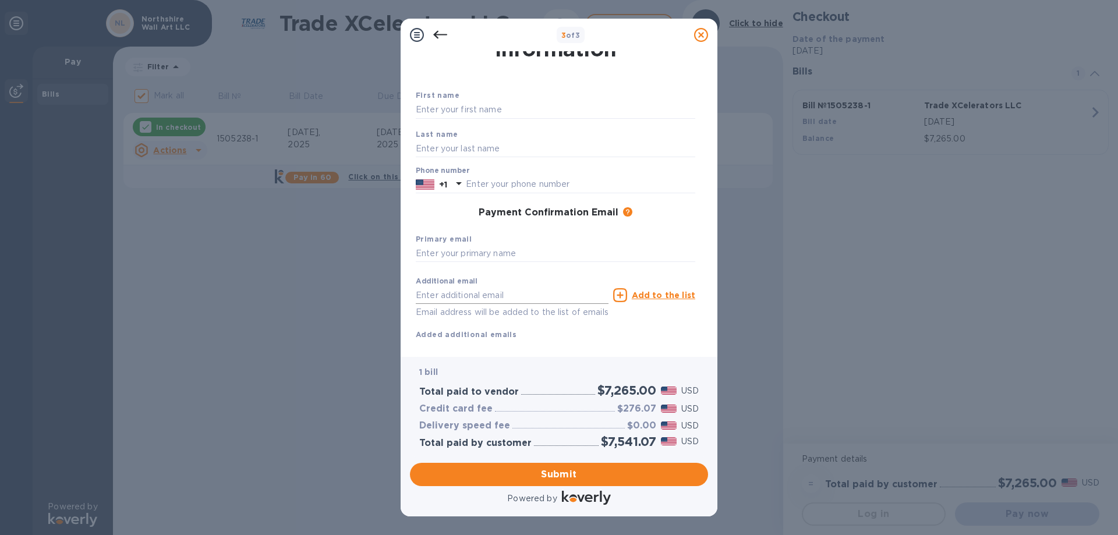
scroll to position [0, 0]
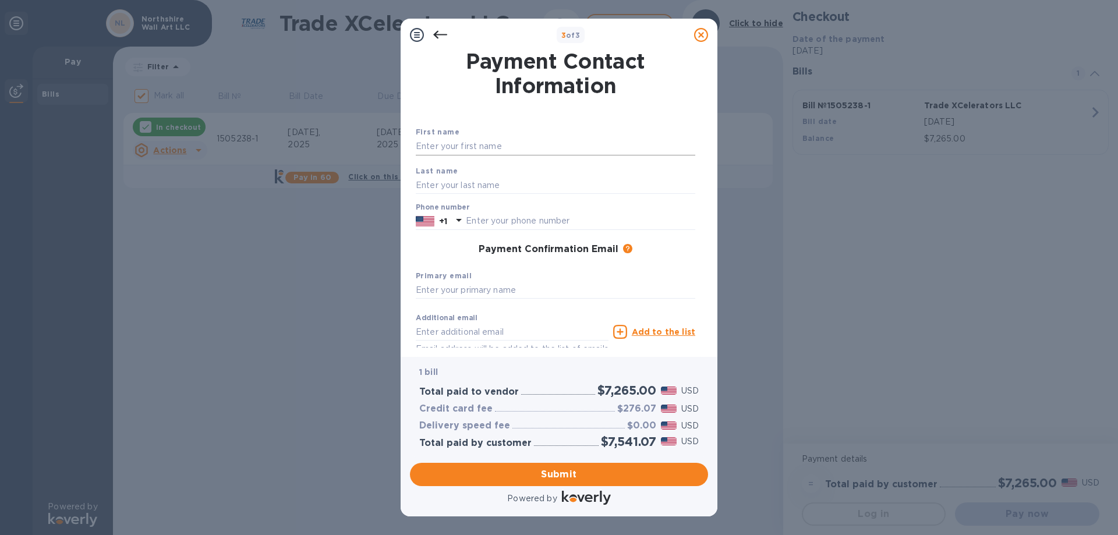
click at [494, 146] on input "text" at bounding box center [555, 146] width 279 height 17
type input "umit"
type input "caliskan"
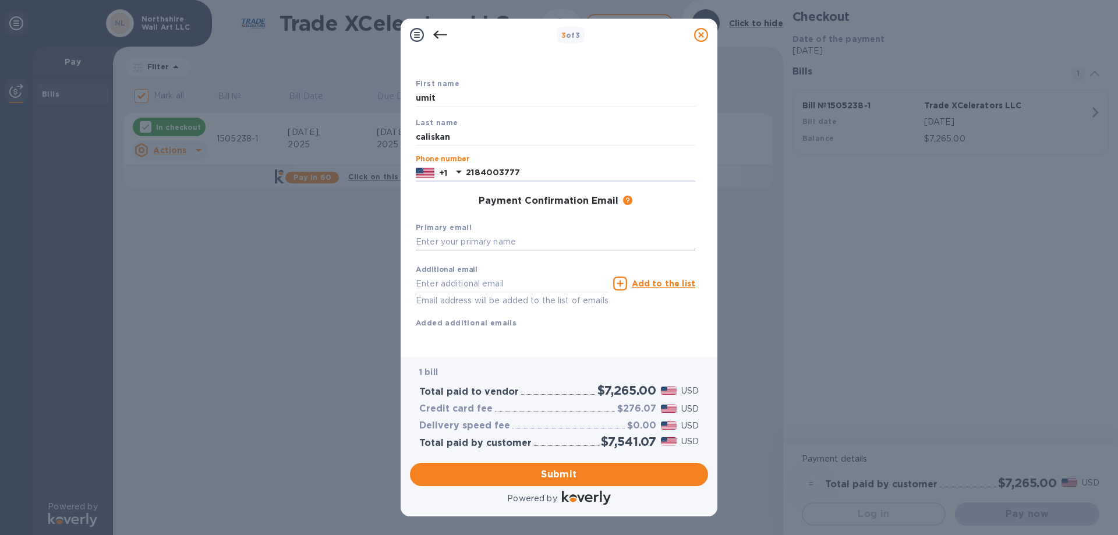
type input "2184003777"
click at [495, 233] on input "text" at bounding box center [555, 241] width 279 height 17
type input "[EMAIL_ADDRESS][DOMAIN_NAME]"
click at [543, 473] on span "Submit" at bounding box center [558, 474] width 279 height 14
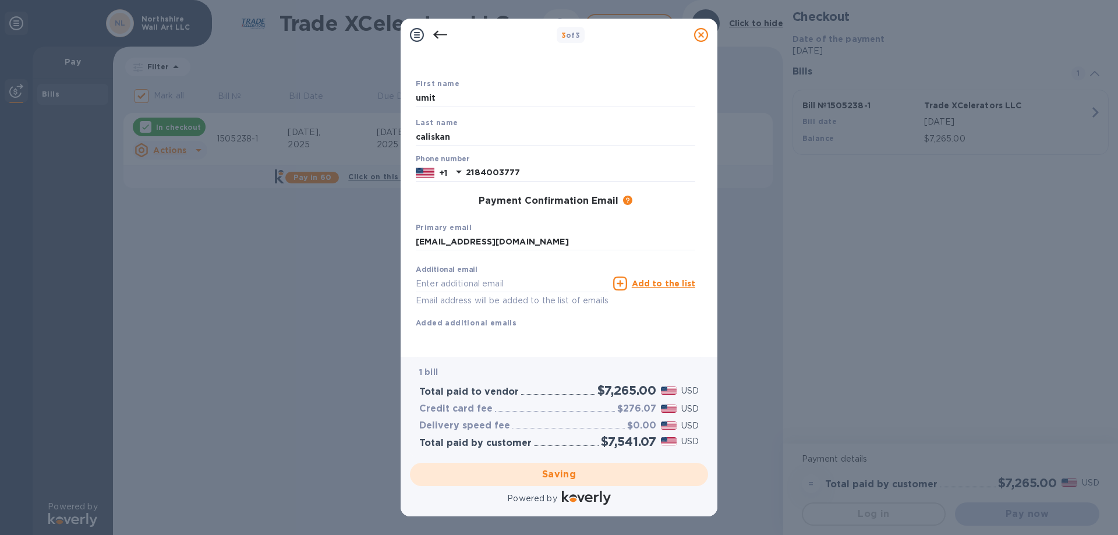
checkbox input "false"
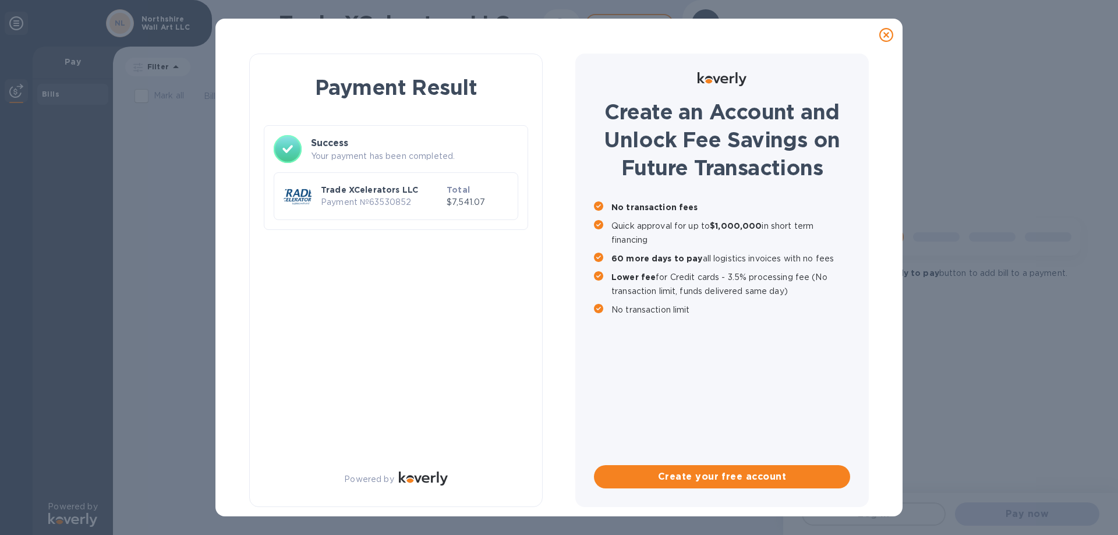
scroll to position [0, 0]
drag, startPoint x: 323, startPoint y: 186, endPoint x: 506, endPoint y: 200, distance: 184.5
click at [506, 200] on div "Trade XCelerators LLC Payment № 63530852 Total $7,541.07" at bounding box center [395, 196] width 229 height 33
copy div "Trade XCelerators LLC Payment № 63530852 Total $7,541.07"
click at [358, 268] on div "Payment Result Success Your payment has been completed. Trade XCelerators LLC P…" at bounding box center [395, 281] width 293 height 454
